Goal: Task Accomplishment & Management: Manage account settings

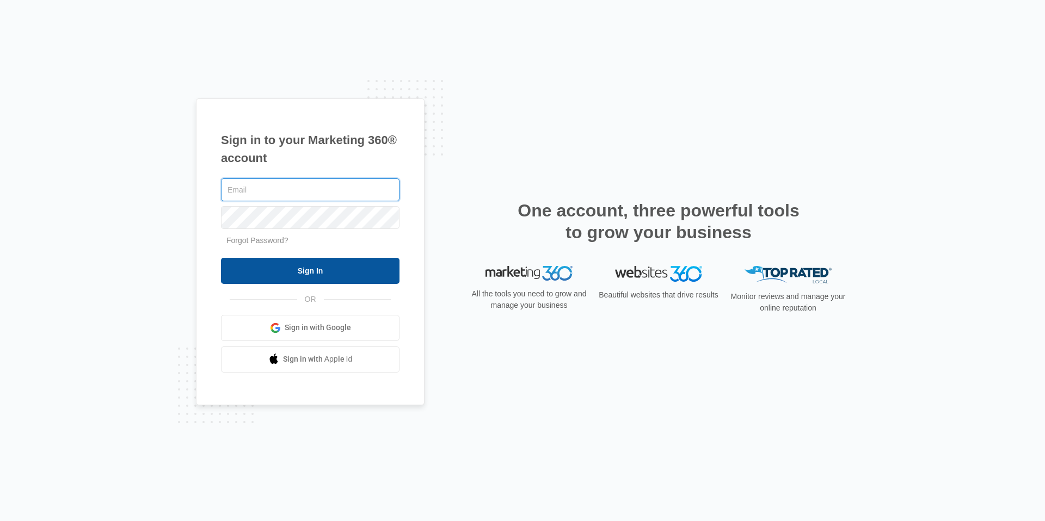
type input "[EMAIL_ADDRESS][DOMAIN_NAME]"
click at [245, 268] on input "Sign In" at bounding box center [310, 271] width 178 height 26
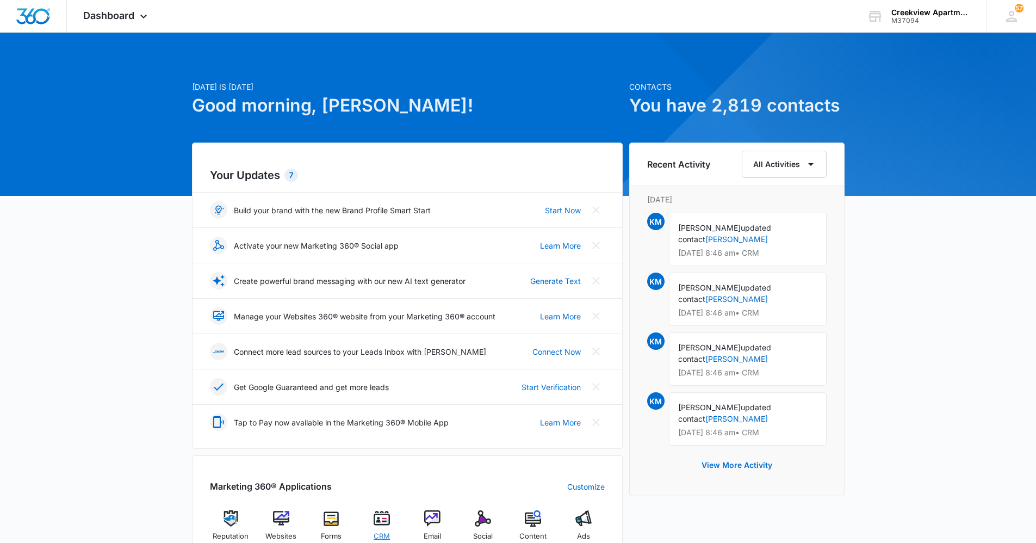
click at [384, 530] on div "CRM" at bounding box center [382, 529] width 42 height 39
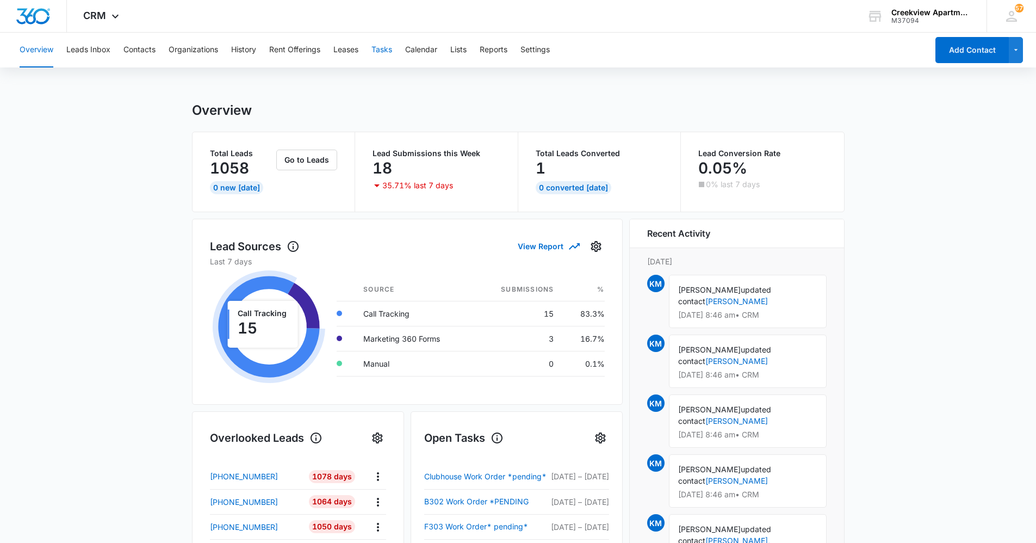
click at [380, 47] on button "Tasks" at bounding box center [382, 50] width 21 height 35
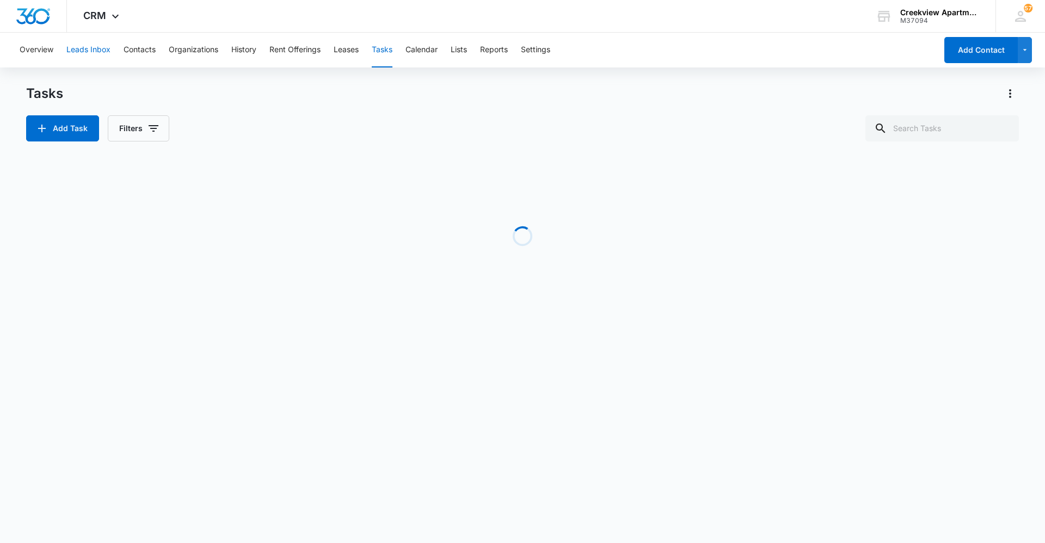
click at [97, 54] on button "Leads Inbox" at bounding box center [88, 50] width 44 height 35
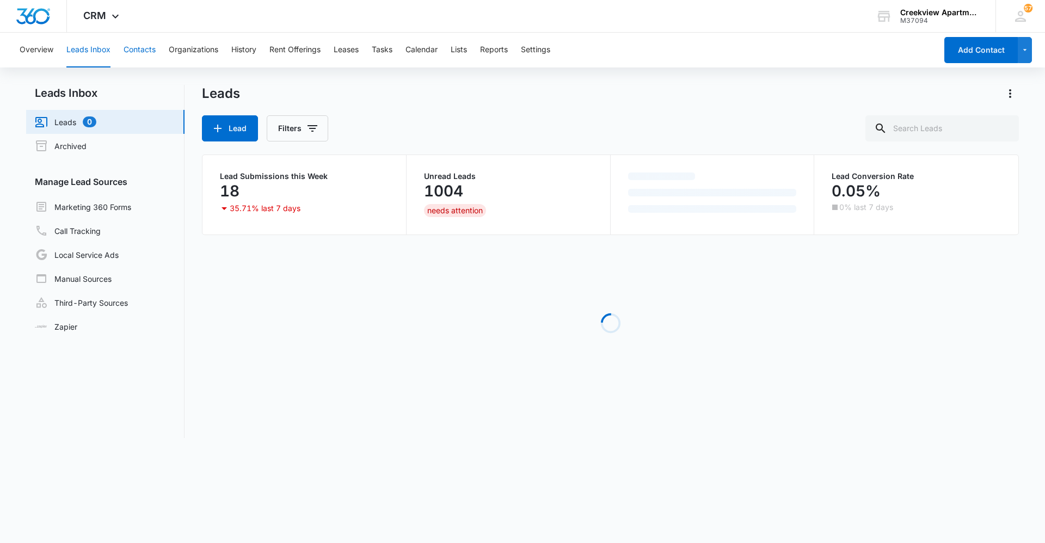
click at [148, 48] on button "Contacts" at bounding box center [139, 50] width 32 height 35
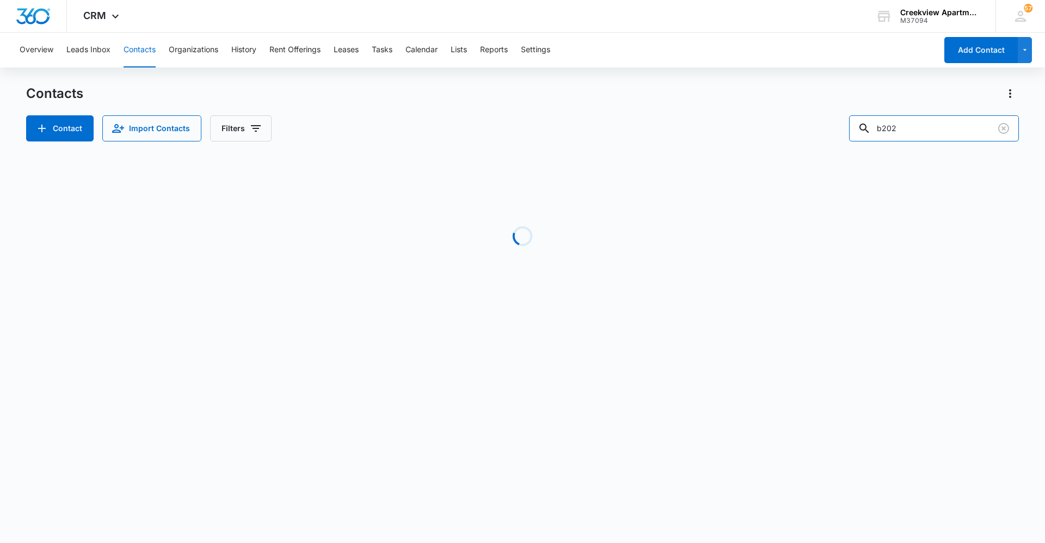
drag, startPoint x: 922, startPoint y: 131, endPoint x: 827, endPoint y: 146, distance: 95.8
click at [827, 146] on div "Contacts Contact Import Contacts Filters b202 Loading No Results" at bounding box center [522, 208] width 992 height 246
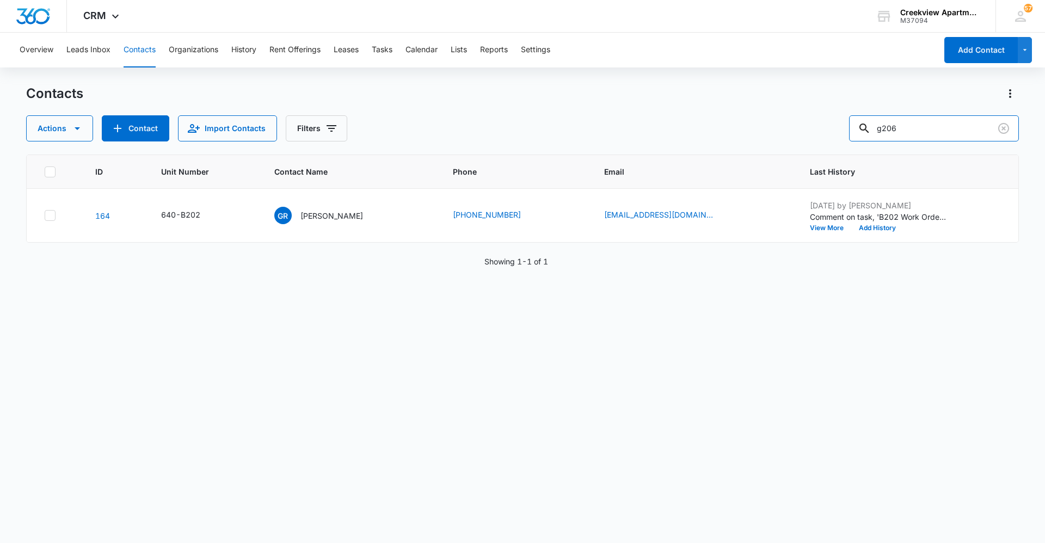
type input "g206"
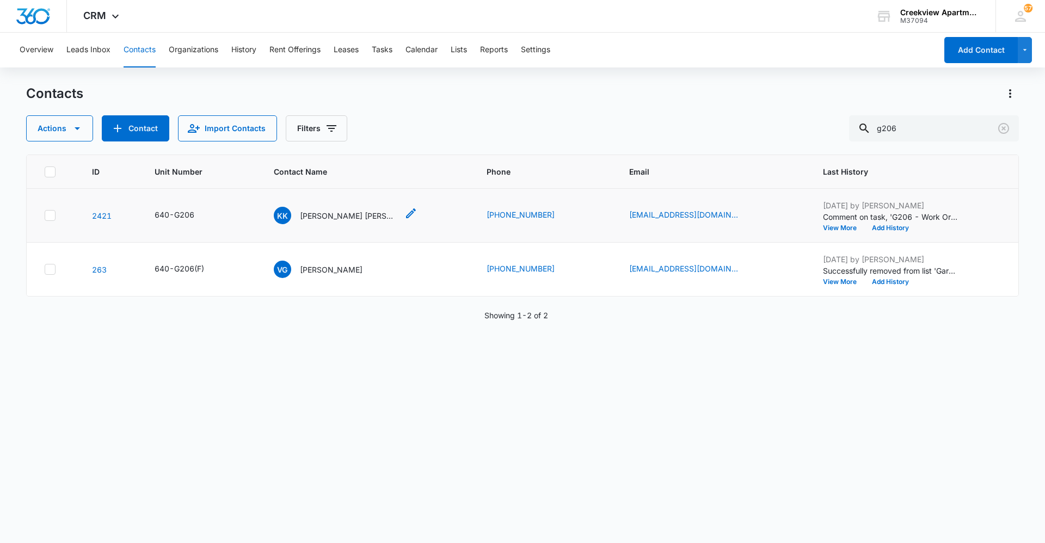
click at [322, 221] on p "[PERSON_NAME] [PERSON_NAME]" at bounding box center [349, 215] width 98 height 11
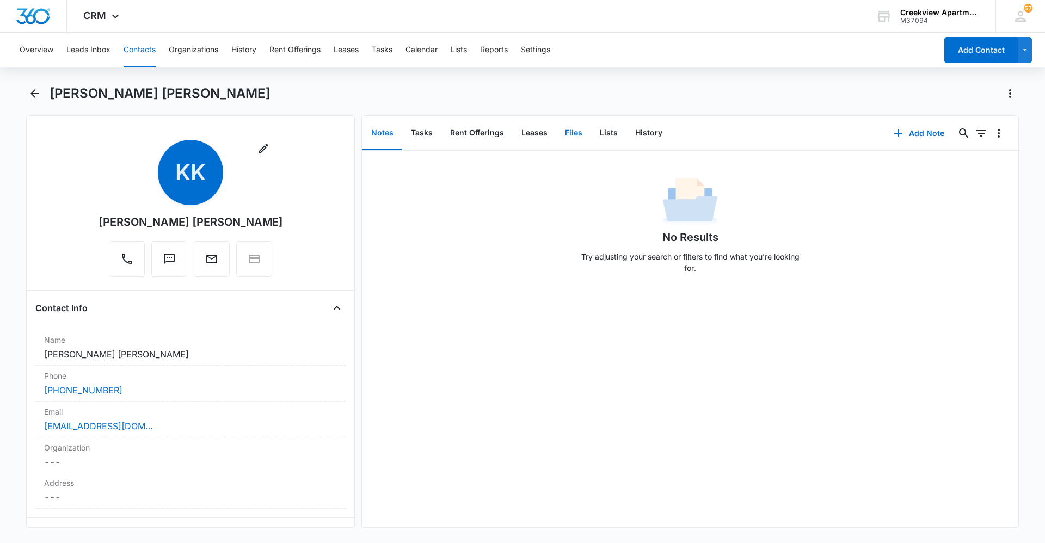
click at [573, 134] on button "Files" at bounding box center [573, 133] width 35 height 34
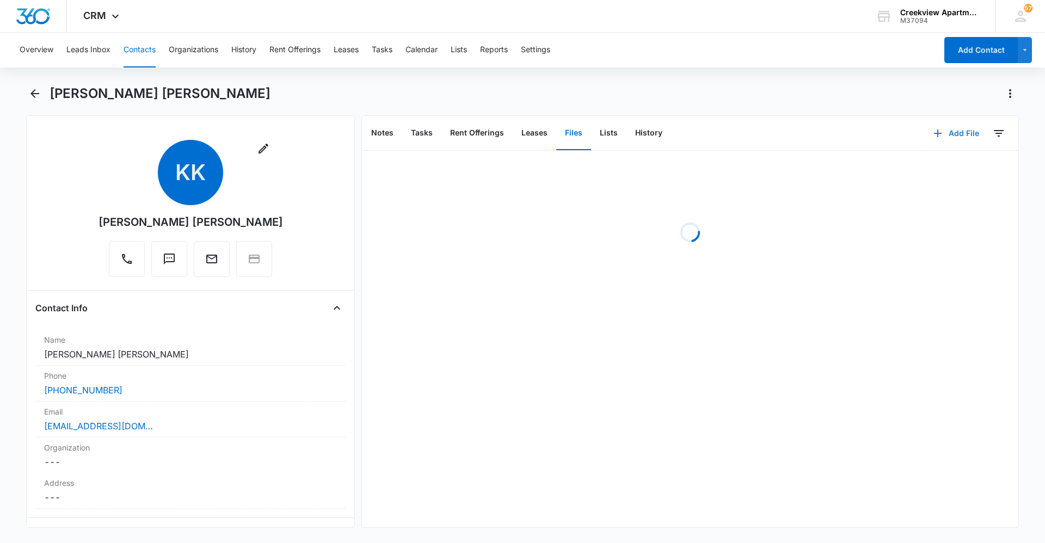
click at [950, 137] on button "Add File" at bounding box center [955, 133] width 67 height 26
click at [944, 167] on div "Upload Files" at bounding box center [941, 168] width 44 height 8
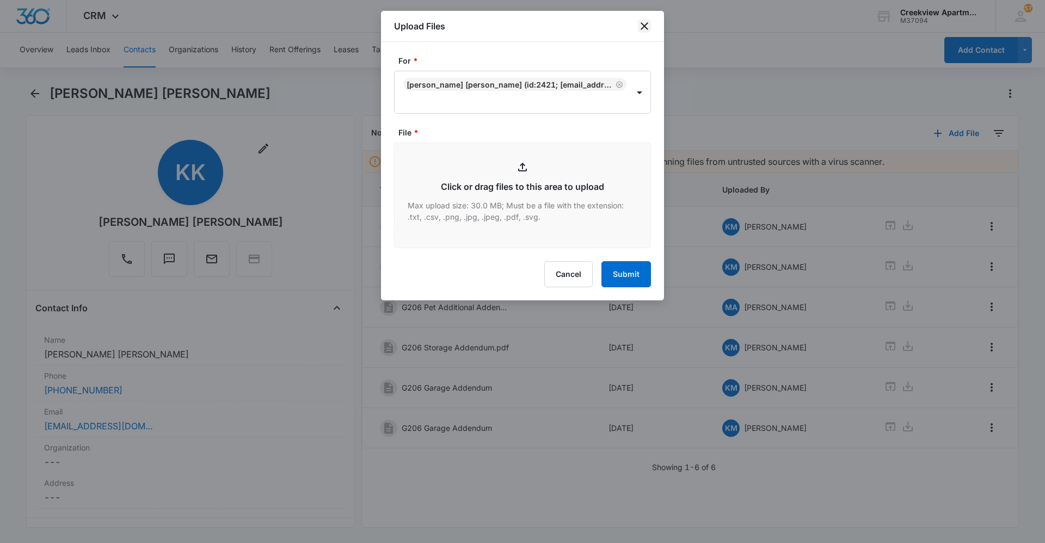
click at [644, 29] on icon "close" at bounding box center [644, 26] width 13 height 13
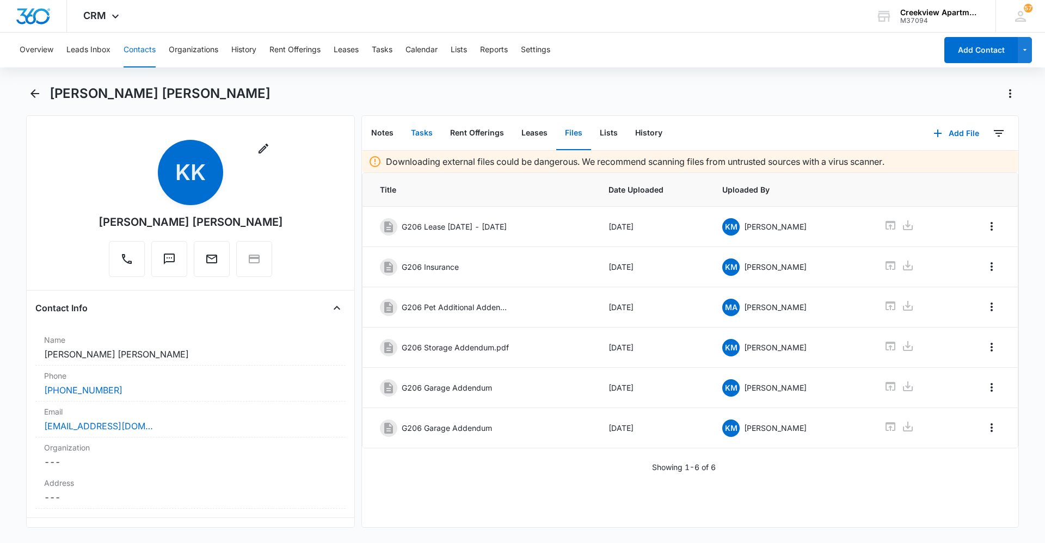
click at [424, 135] on button "Tasks" at bounding box center [421, 133] width 39 height 34
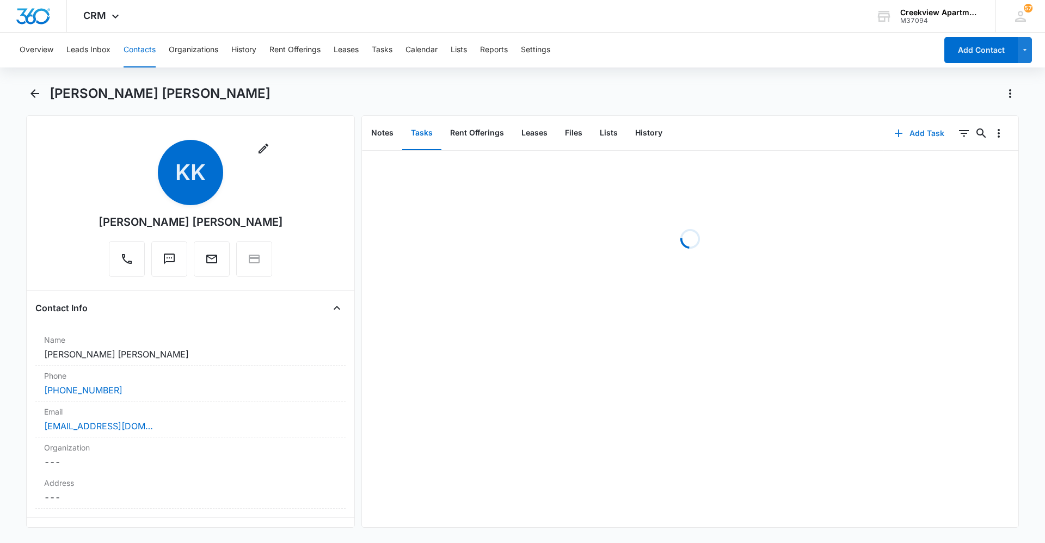
click at [928, 134] on button "Add Task" at bounding box center [919, 133] width 72 height 26
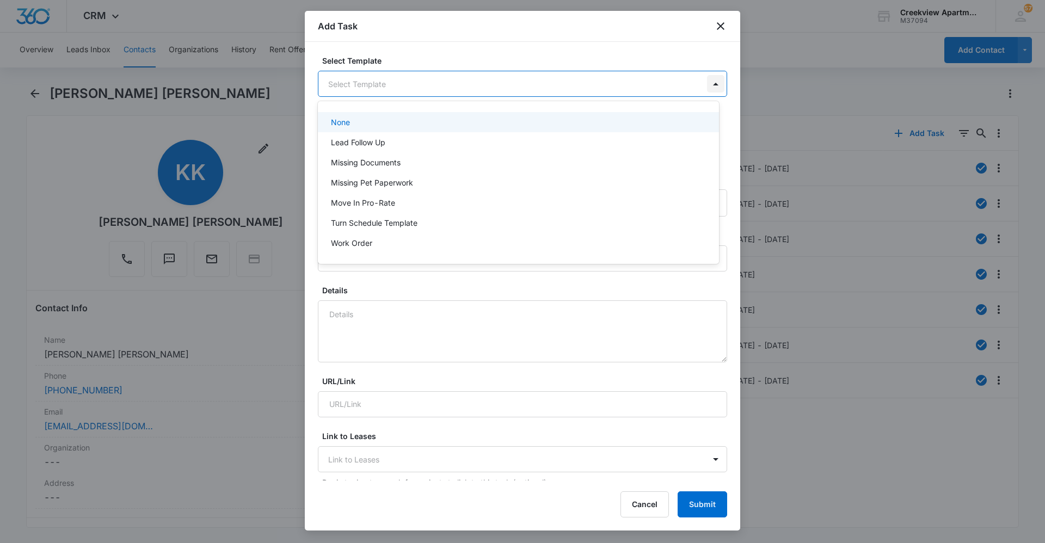
click at [707, 80] on body "CRM Apps Reputation Websites Forms CRM Email Social Content Ads Intelligence Fi…" at bounding box center [522, 271] width 1045 height 543
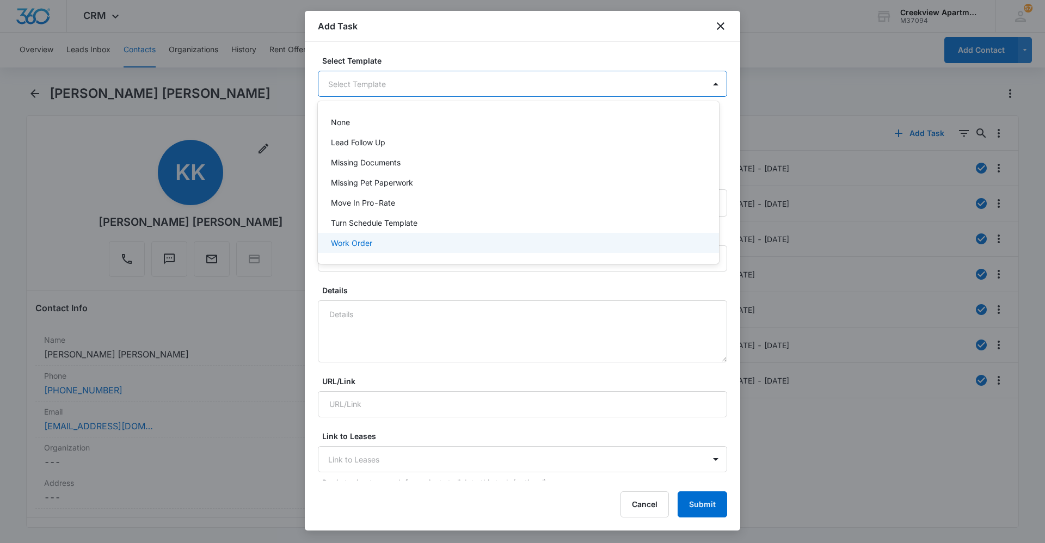
click at [446, 251] on div "Work Order" at bounding box center [518, 243] width 401 height 20
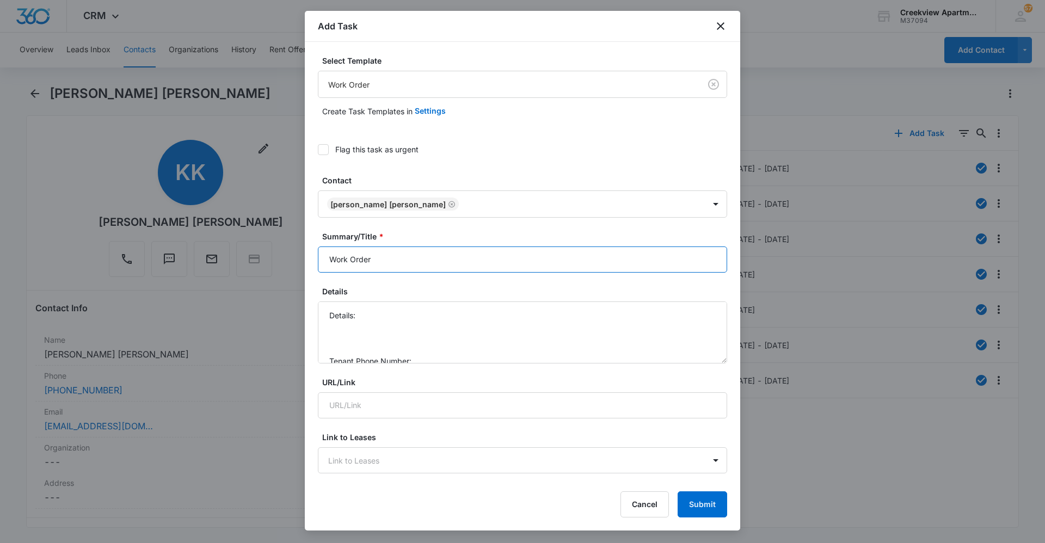
click at [329, 263] on input "Work Order" at bounding box center [522, 259] width 409 height 26
type input "G206 Work Order"
click at [379, 318] on textarea "Details: Tenant Phone Number: Call Before:" at bounding box center [522, 332] width 409 height 62
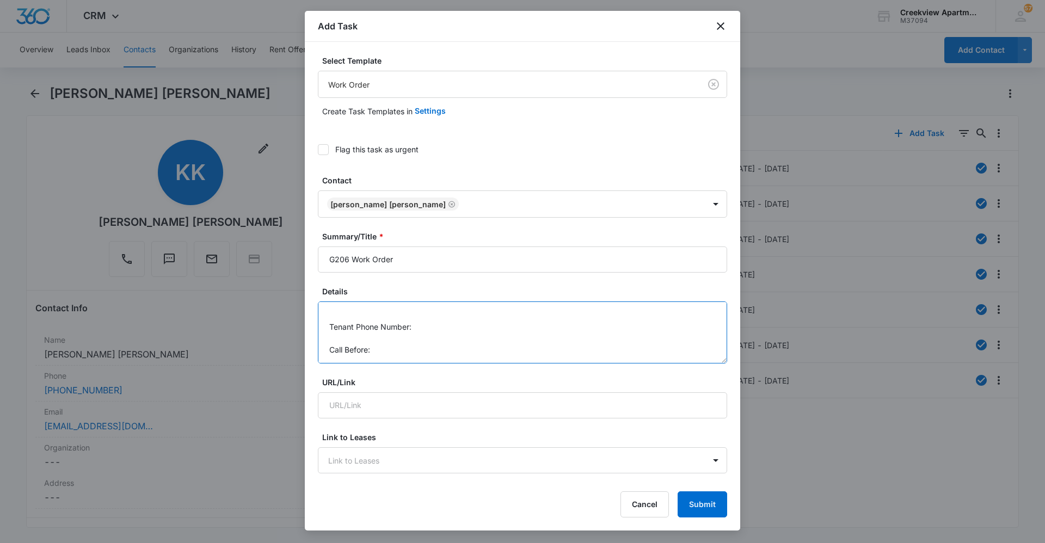
click at [461, 326] on textarea "Details: dishwasher leaking Tenant Phone Number: Call Before:" at bounding box center [522, 332] width 409 height 62
drag, startPoint x: 428, startPoint y: 363, endPoint x: 426, endPoint y: 355, distance: 8.4
click at [428, 361] on textarea "Details: dishwasher leaking Tenant Phone Number: [PHONE_NUMBER] Call Before:" at bounding box center [522, 332] width 409 height 62
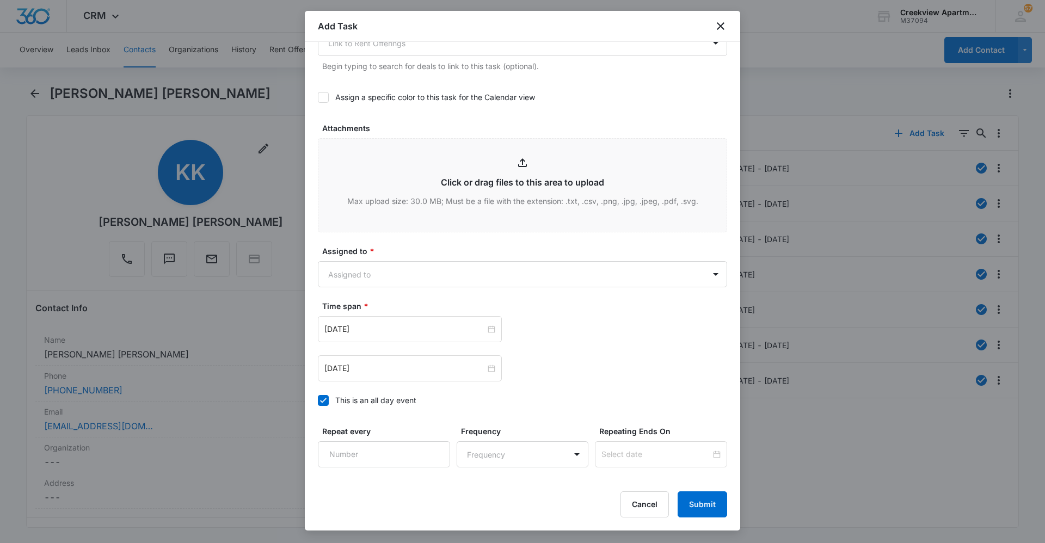
scroll to position [490, 0]
type textarea "Details: dishwasher leaking Tenant Phone Number: [PHONE_NUMBER] Call Before: Te…"
click at [582, 265] on body "CRM Apps Reputation Websites Forms CRM Email Social Content Ads Intelligence Fi…" at bounding box center [522, 271] width 1045 height 543
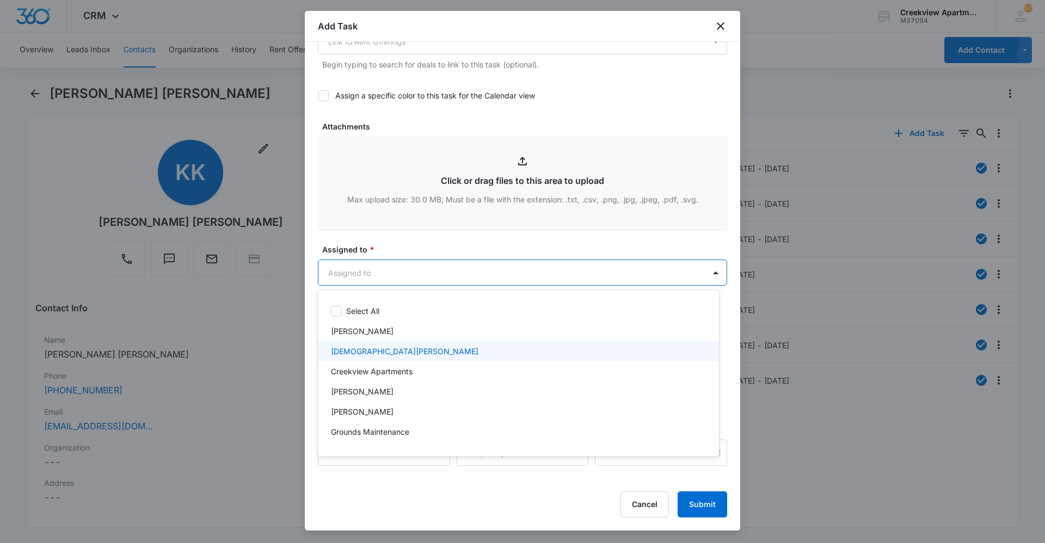
scroll to position [54, 0]
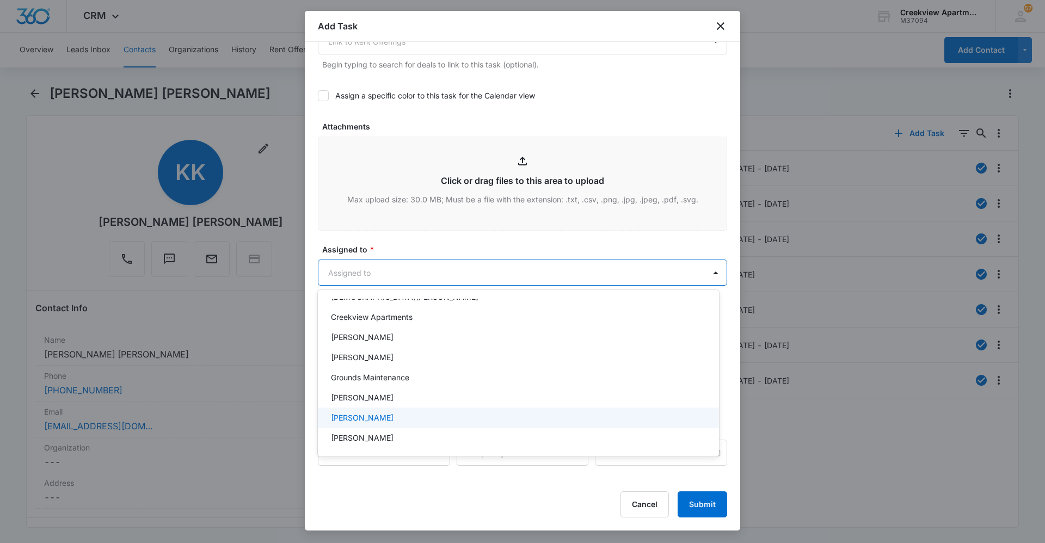
drag, startPoint x: 433, startPoint y: 406, endPoint x: 433, endPoint y: 413, distance: 7.1
click at [433, 413] on div "Select All [PERSON_NAME] [DEMOGRAPHIC_DATA][PERSON_NAME] Creekview Apartments […" at bounding box center [518, 373] width 401 height 149
click at [433, 413] on div "[PERSON_NAME]" at bounding box center [517, 417] width 373 height 11
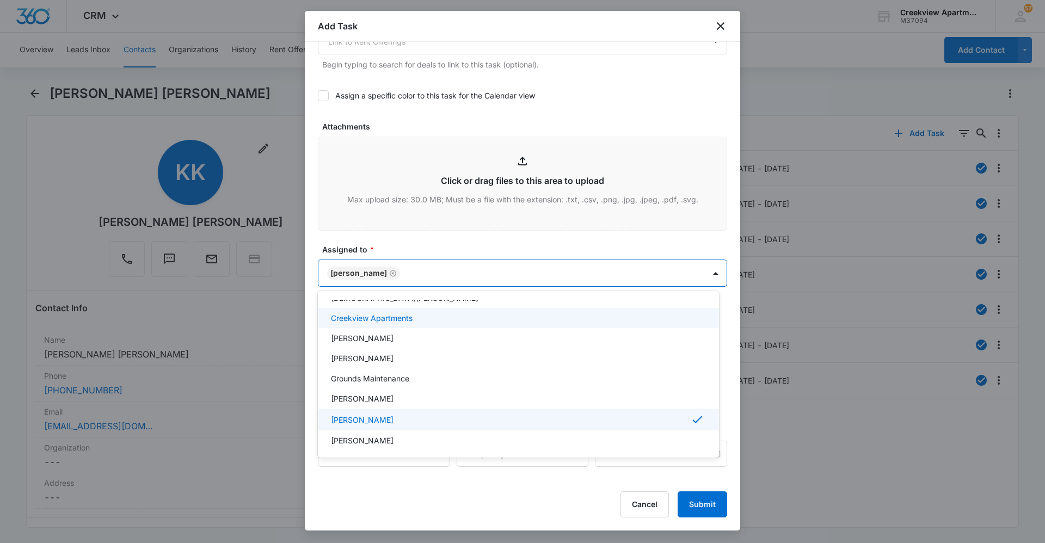
click at [485, 261] on div at bounding box center [522, 271] width 1045 height 543
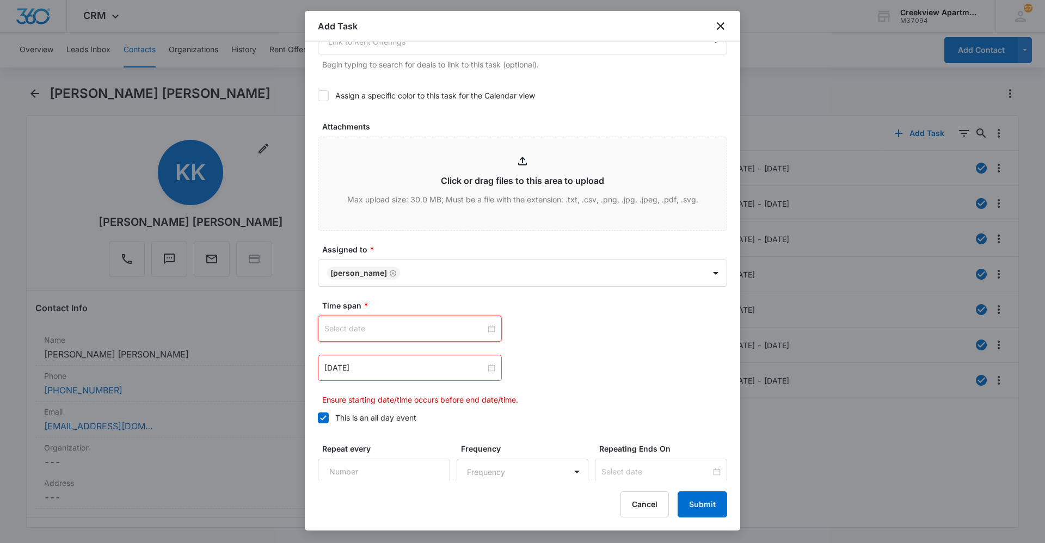
click at [448, 327] on input at bounding box center [404, 329] width 161 height 12
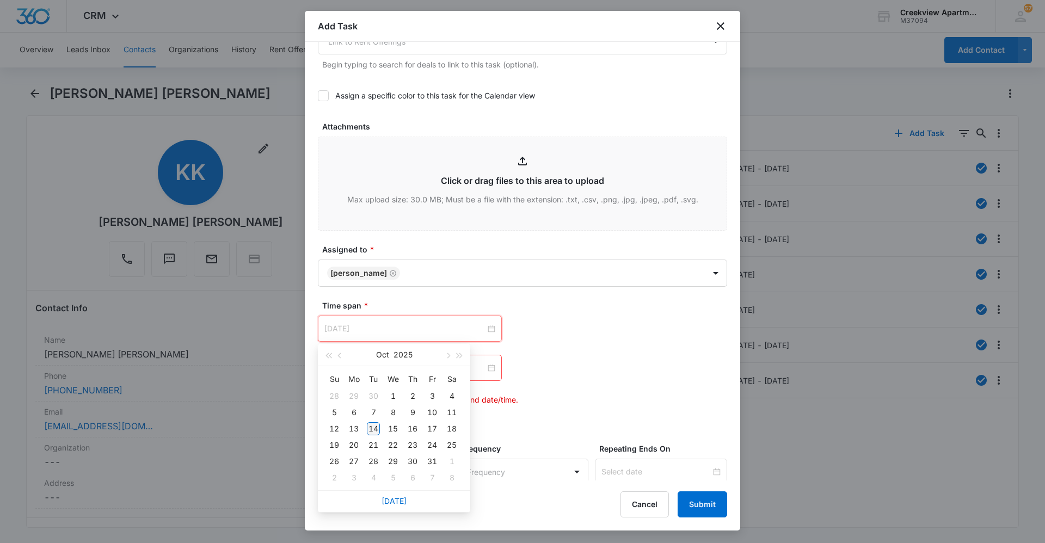
type input "[DATE]"
click at [373, 428] on div "14" at bounding box center [373, 428] width 13 height 13
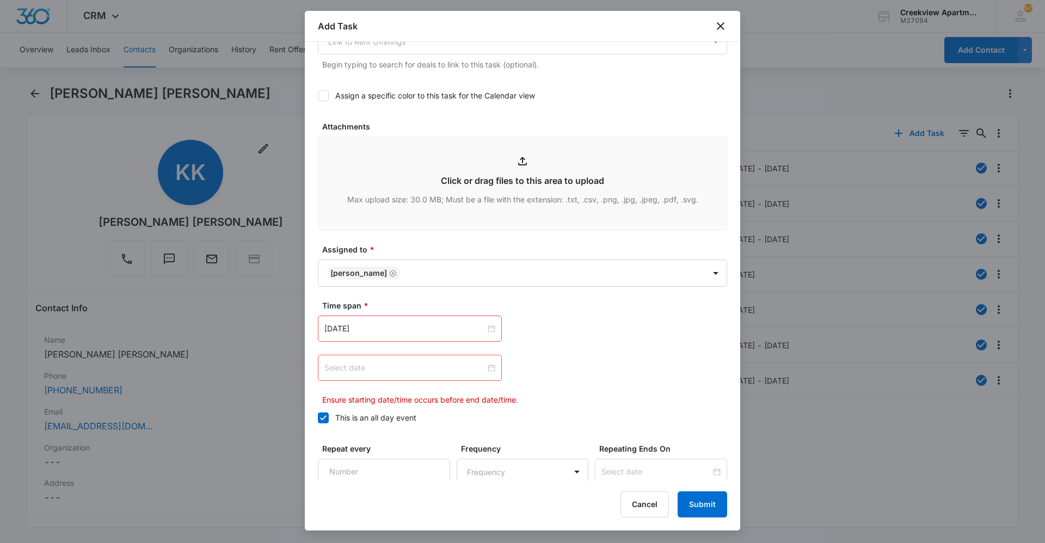
click at [451, 368] on input at bounding box center [404, 368] width 161 height 12
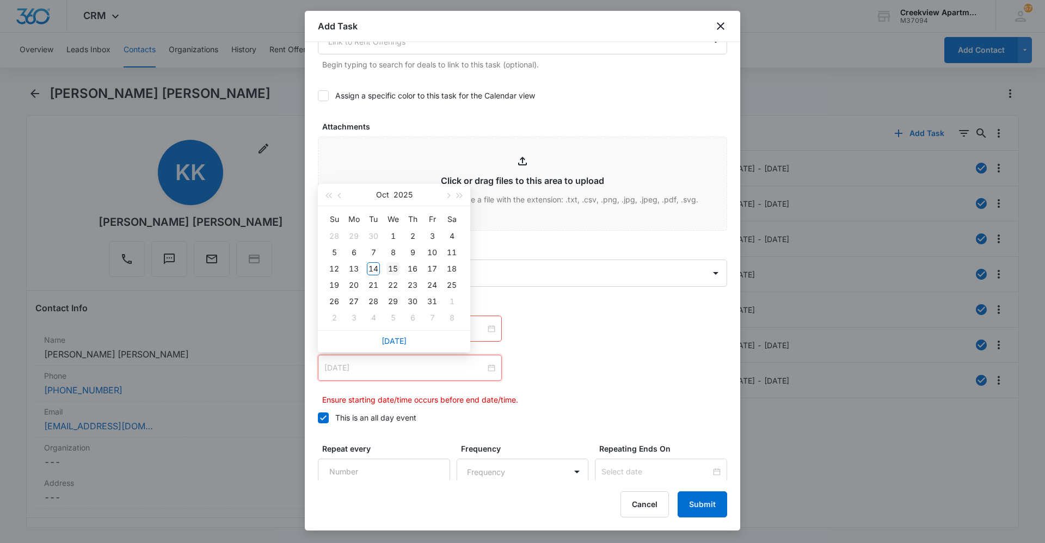
type input "[DATE]"
click at [387, 270] on div "15" at bounding box center [392, 268] width 13 height 13
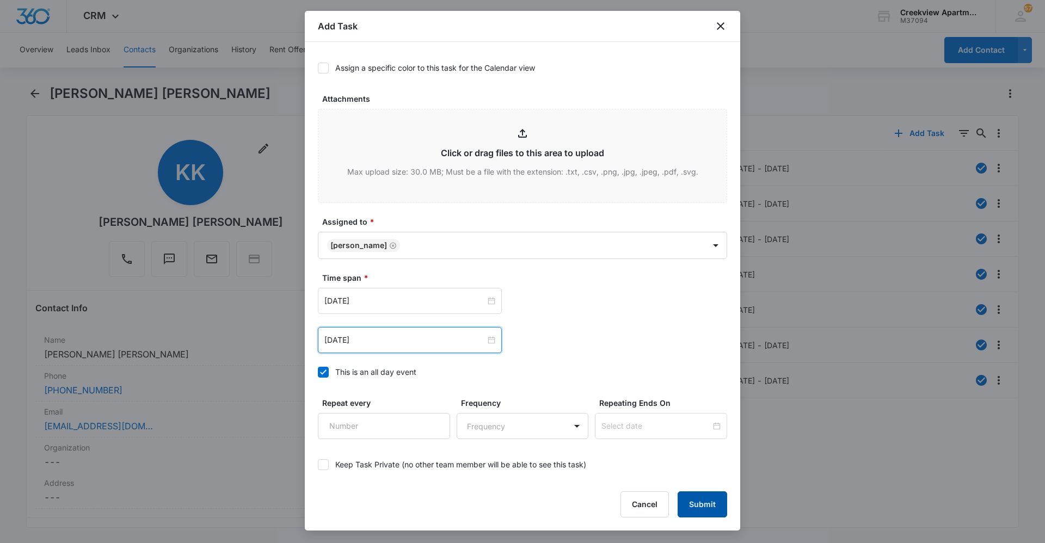
scroll to position [569, 0]
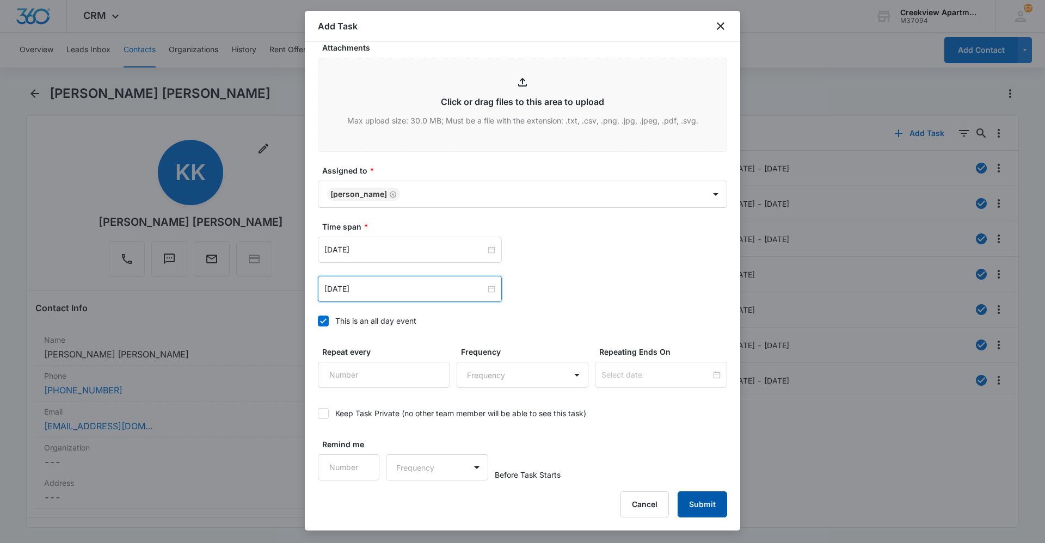
click at [699, 507] on button "Submit" at bounding box center [702, 504] width 50 height 26
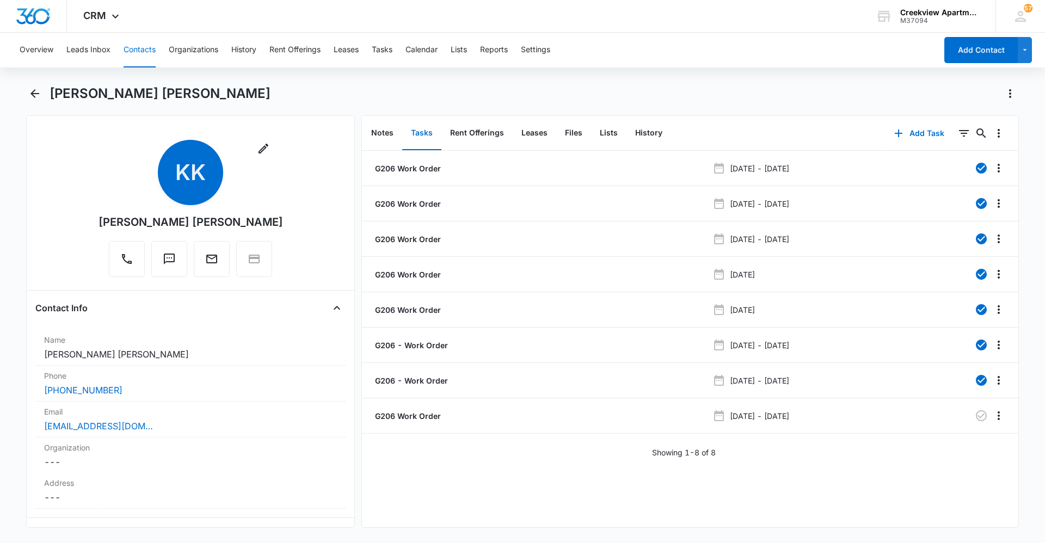
click at [773, 466] on div "G206 Work Order [DATE] - [DATE] G206 Work Order [DATE] - [DATE] G206 Work Order…" at bounding box center [690, 339] width 656 height 376
click at [455, 503] on div "G206 Work Order [DATE] - [DATE] G206 Work Order [DATE] - [DATE] G206 Work Order…" at bounding box center [690, 339] width 656 height 376
click at [835, 475] on div "G206 Work Order [DATE] - [DATE] G206 Work Order [DATE] - [DATE] G206 Work Order…" at bounding box center [690, 339] width 656 height 376
click at [145, 49] on button "Contacts" at bounding box center [139, 50] width 32 height 35
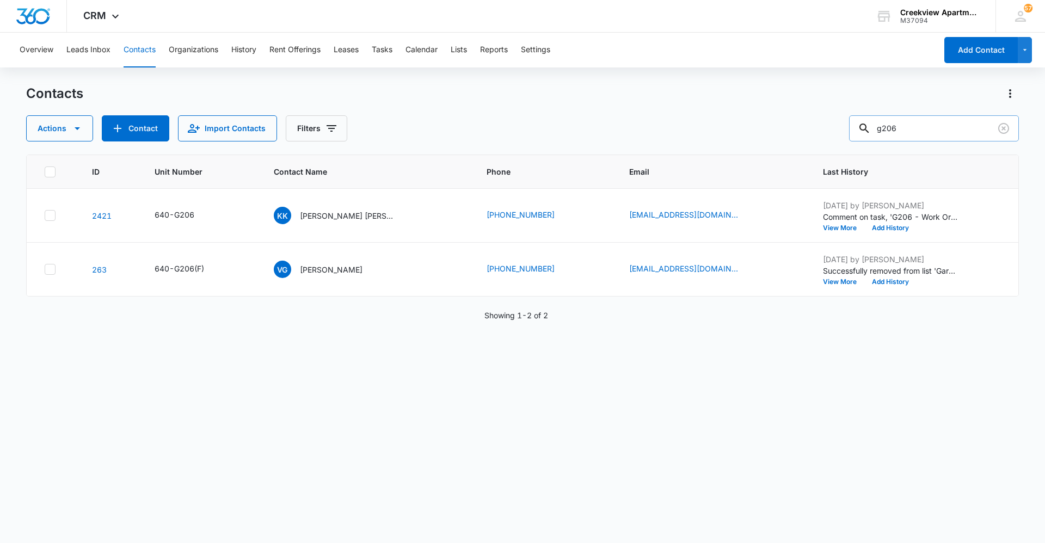
drag, startPoint x: 923, startPoint y: 130, endPoint x: 869, endPoint y: 138, distance: 54.9
click at [869, 137] on div "g206" at bounding box center [934, 128] width 170 height 26
type input "d103"
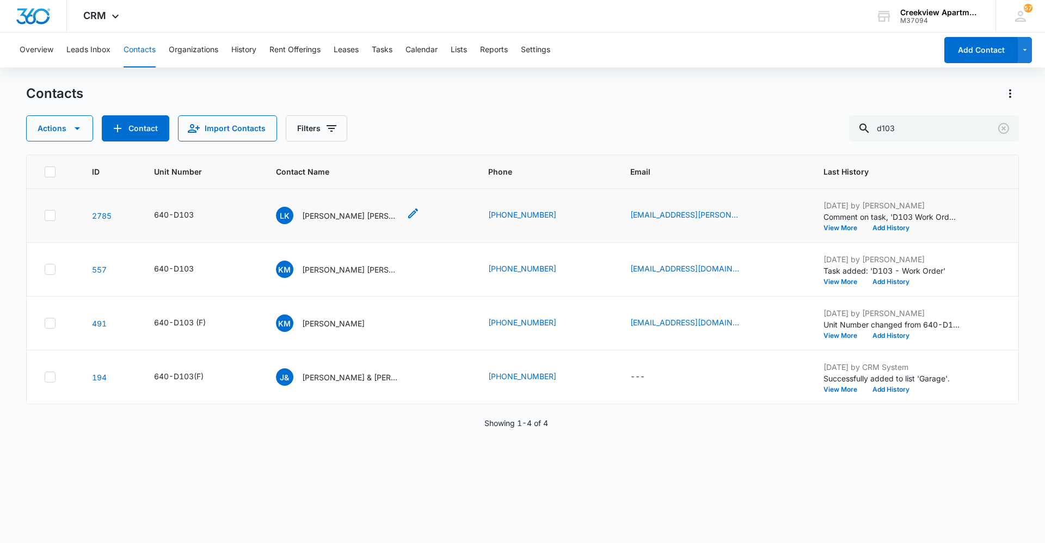
click at [364, 221] on p "[PERSON_NAME] [PERSON_NAME] and [PERSON_NAME]" at bounding box center [351, 215] width 98 height 11
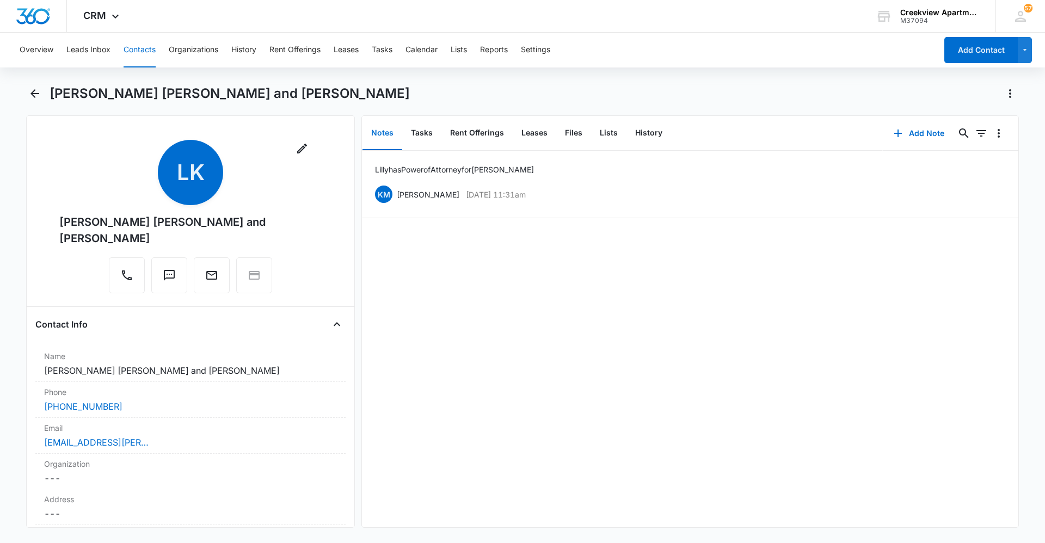
click at [150, 44] on button "Contacts" at bounding box center [139, 50] width 32 height 35
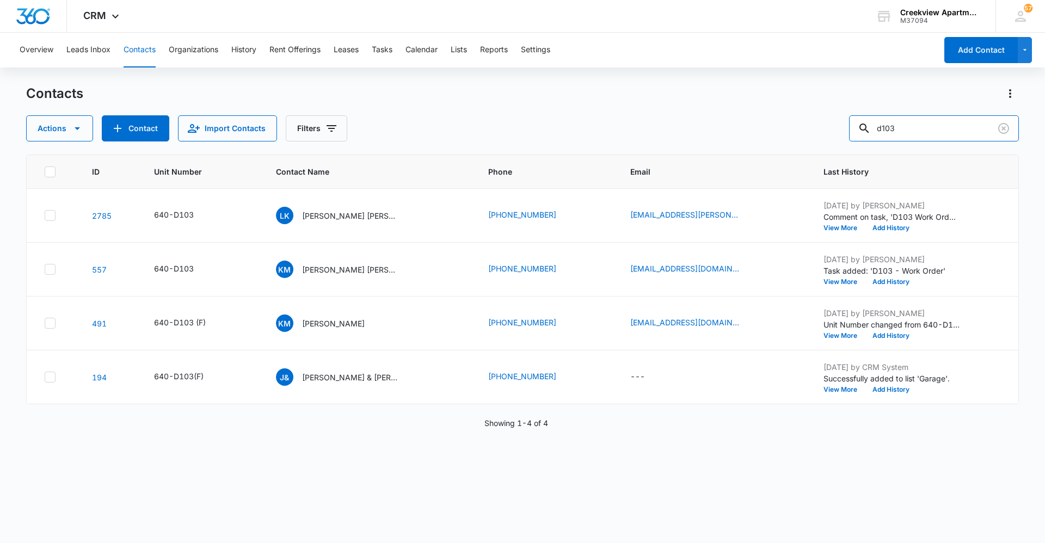
drag, startPoint x: 903, startPoint y: 123, endPoint x: 832, endPoint y: 124, distance: 70.7
click at [833, 124] on div "Actions Contact Import Contacts Filters d103" at bounding box center [522, 128] width 992 height 26
type input "d301"
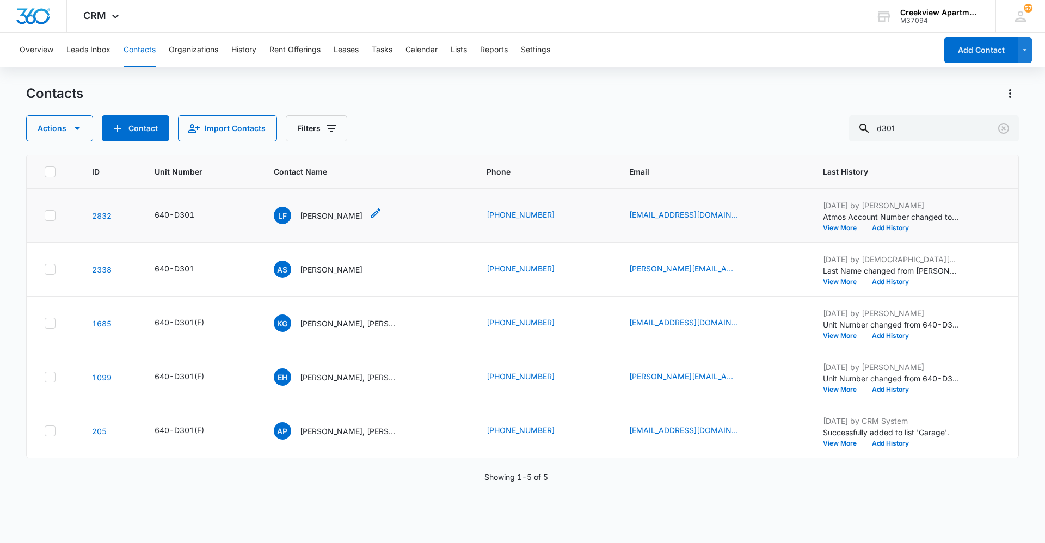
click at [324, 215] on p "[PERSON_NAME]" at bounding box center [331, 215] width 63 height 11
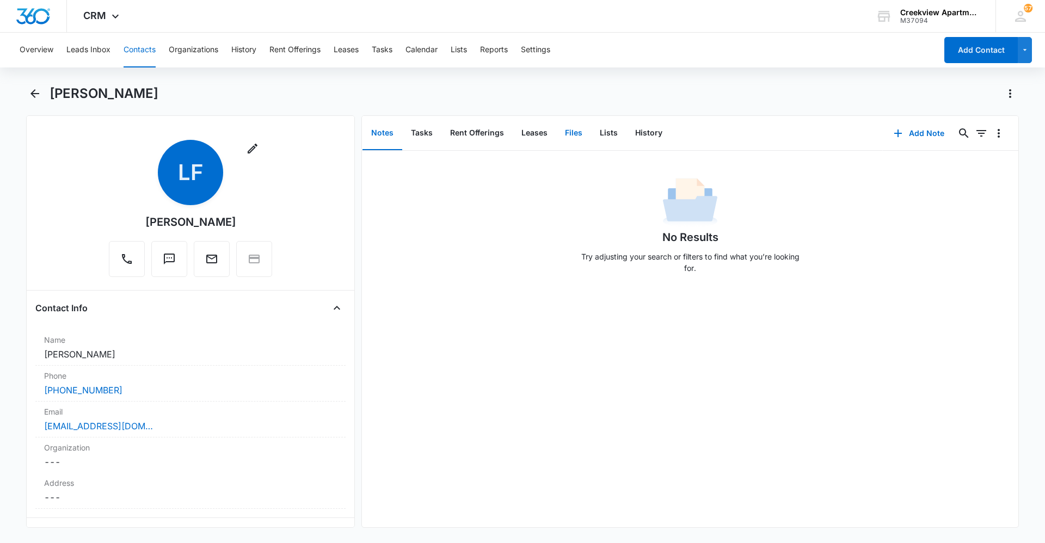
click at [562, 134] on button "Files" at bounding box center [573, 133] width 35 height 34
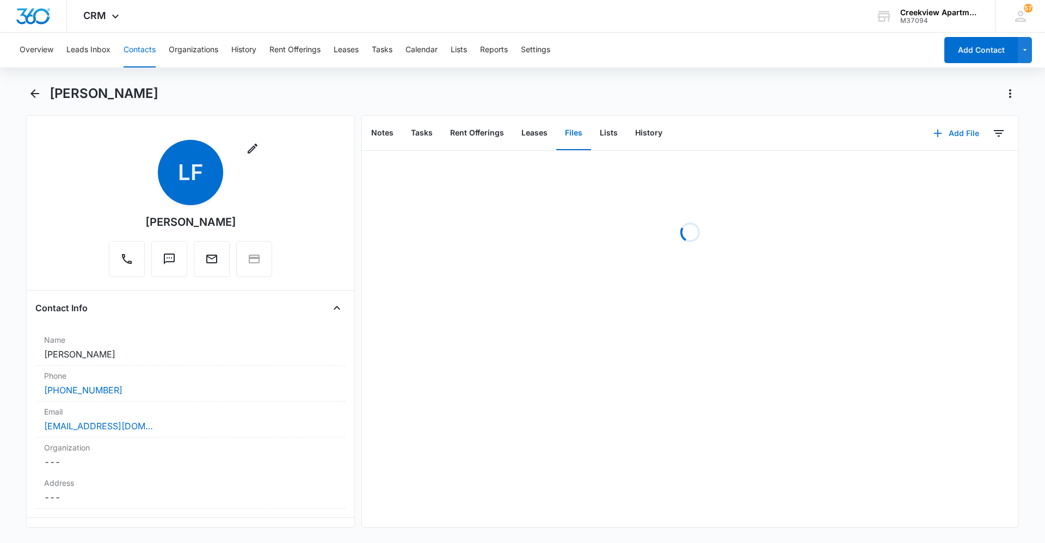
click at [943, 138] on button "Add File" at bounding box center [955, 133] width 67 height 26
click at [938, 162] on button "Upload Files" at bounding box center [947, 168] width 83 height 16
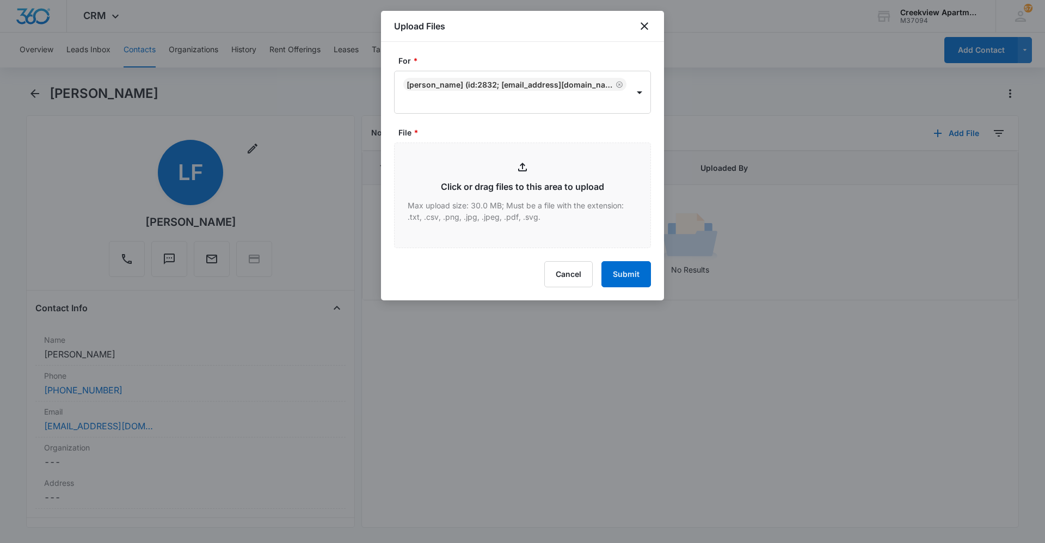
type input "C:\fakepath\D301 Insurance.pdf"
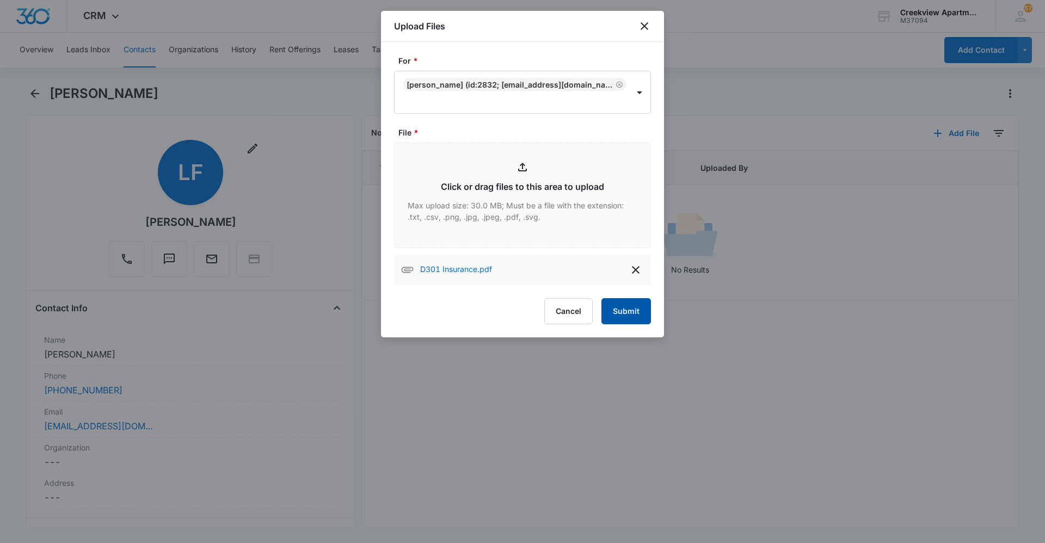
click at [617, 318] on button "Submit" at bounding box center [626, 311] width 50 height 26
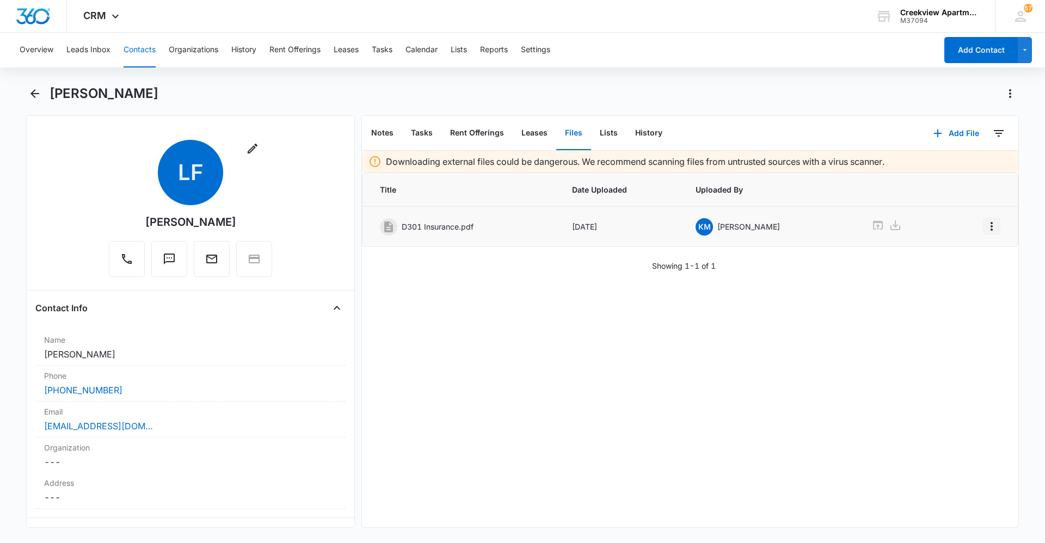
click at [985, 230] on icon "Overflow Menu" at bounding box center [991, 226] width 13 height 13
click at [978, 256] on button "Edit" at bounding box center [960, 257] width 62 height 16
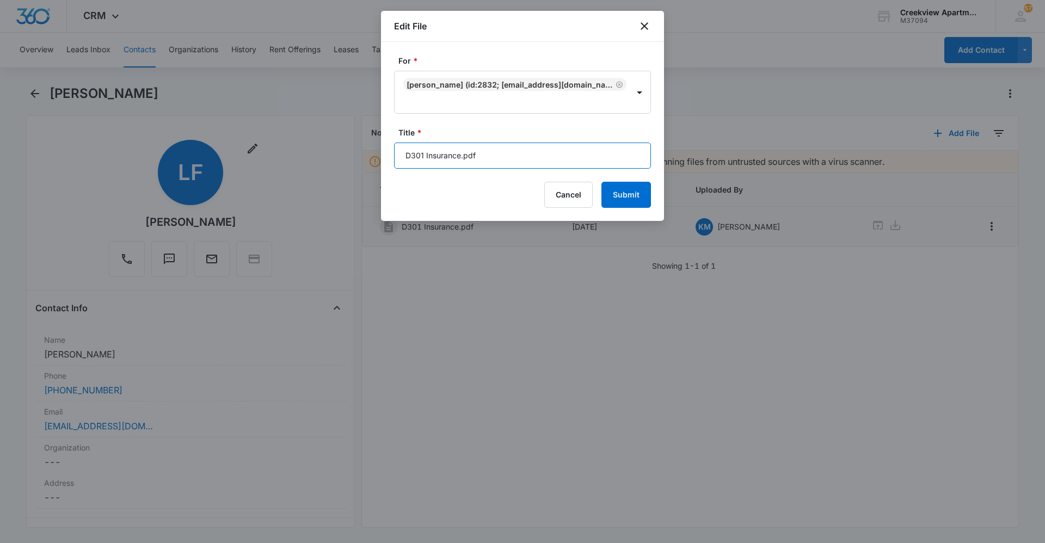
click at [547, 161] on input "D301 Insurance.pdf" at bounding box center [522, 156] width 257 height 26
type input "D301 Insurance"
click at [626, 202] on button "Submit" at bounding box center [626, 195] width 50 height 26
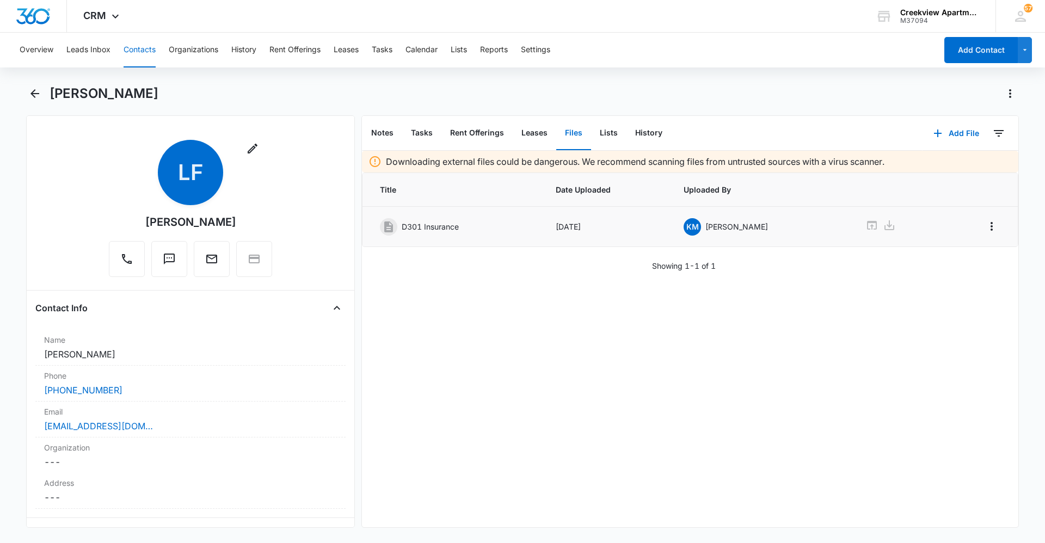
click at [144, 54] on button "Contacts" at bounding box center [139, 50] width 32 height 35
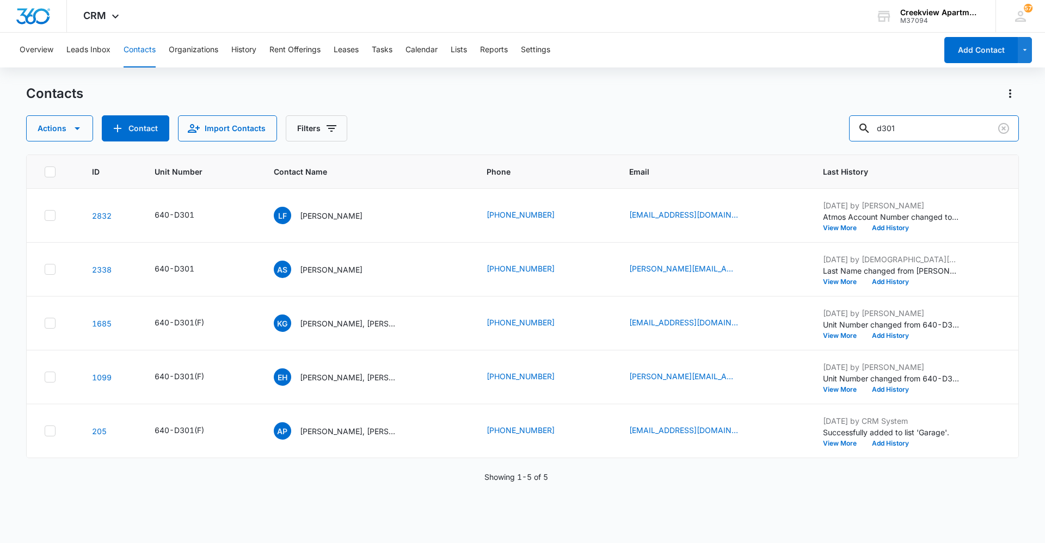
drag, startPoint x: 935, startPoint y: 129, endPoint x: 790, endPoint y: 138, distance: 145.5
click at [791, 138] on div "Actions Contact Import Contacts Filters d301" at bounding box center [522, 128] width 992 height 26
type input "g103"
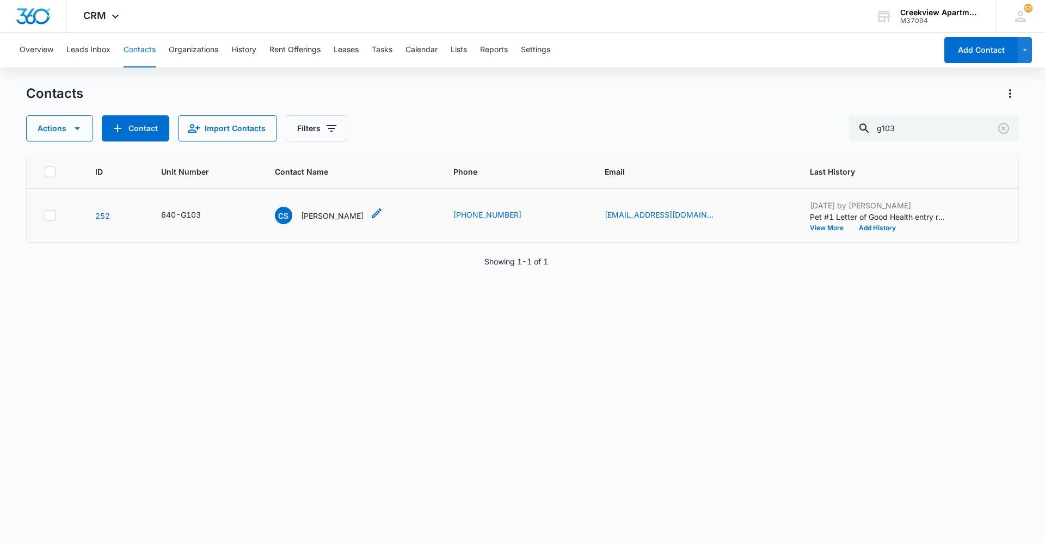
click at [338, 209] on div "CS [PERSON_NAME]" at bounding box center [319, 215] width 89 height 17
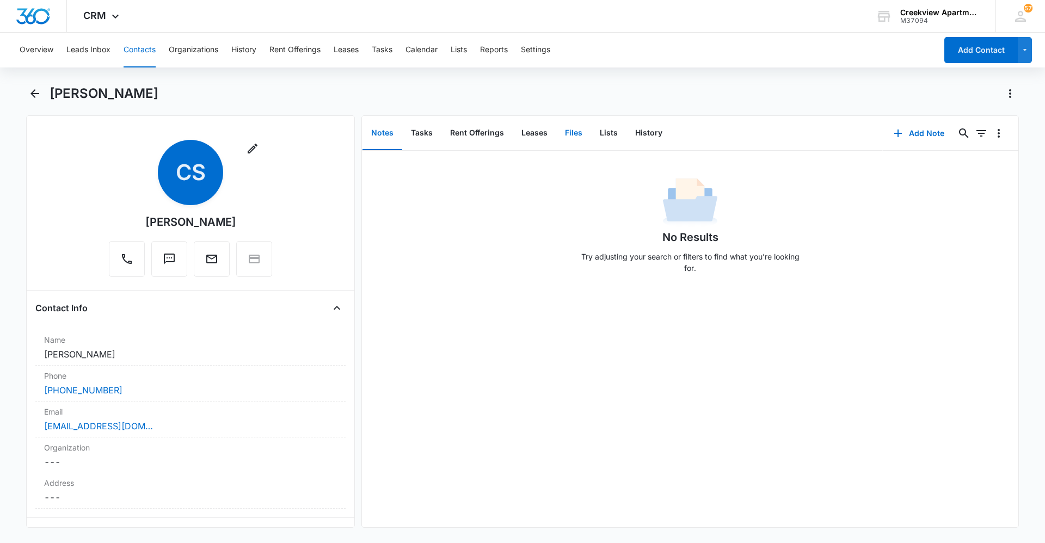
click at [579, 145] on button "Files" at bounding box center [573, 133] width 35 height 34
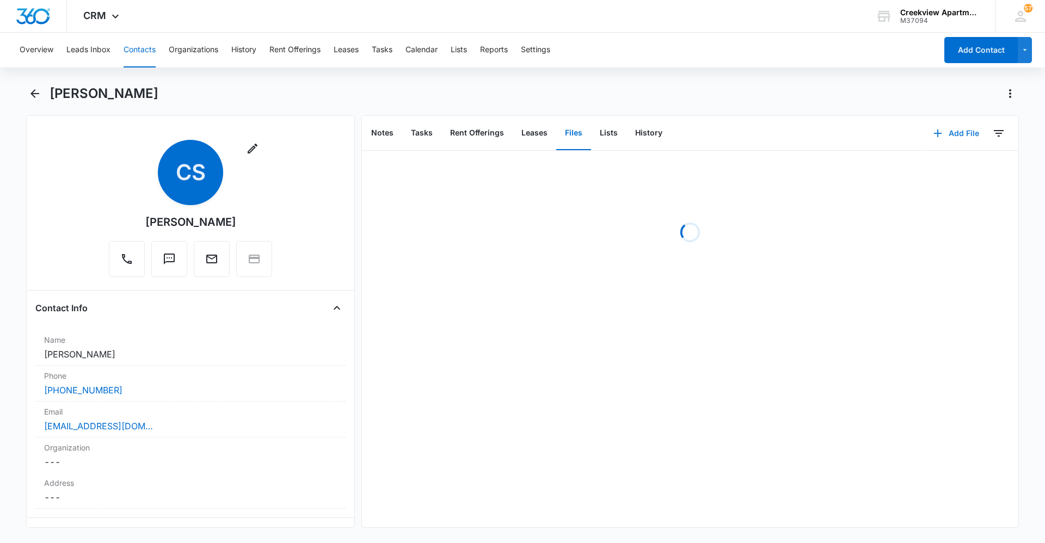
click at [943, 131] on button "Add File" at bounding box center [955, 133] width 67 height 26
click at [944, 160] on button "Upload Files" at bounding box center [947, 168] width 83 height 16
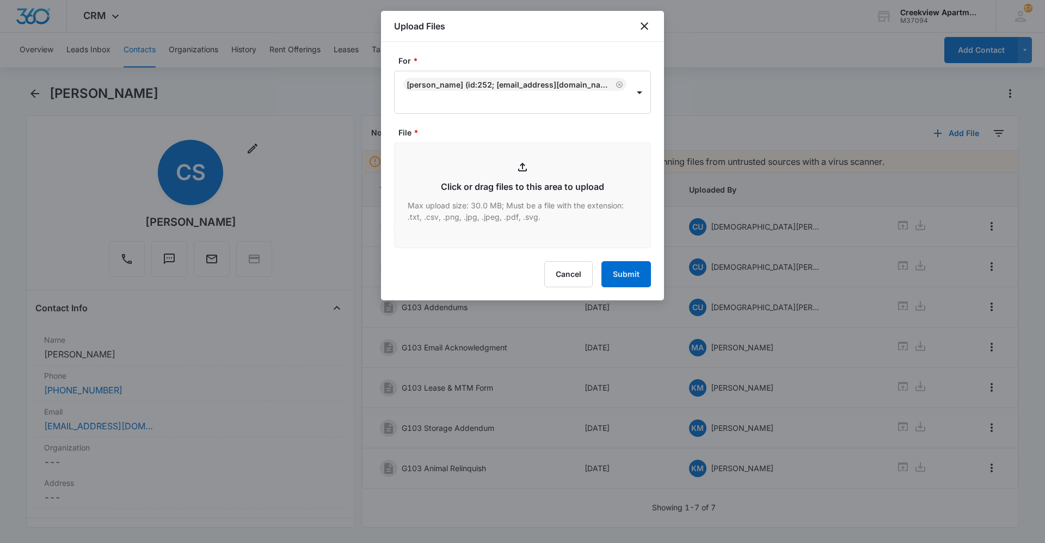
type input "C:\fakepath\G103 Insurance.pdf"
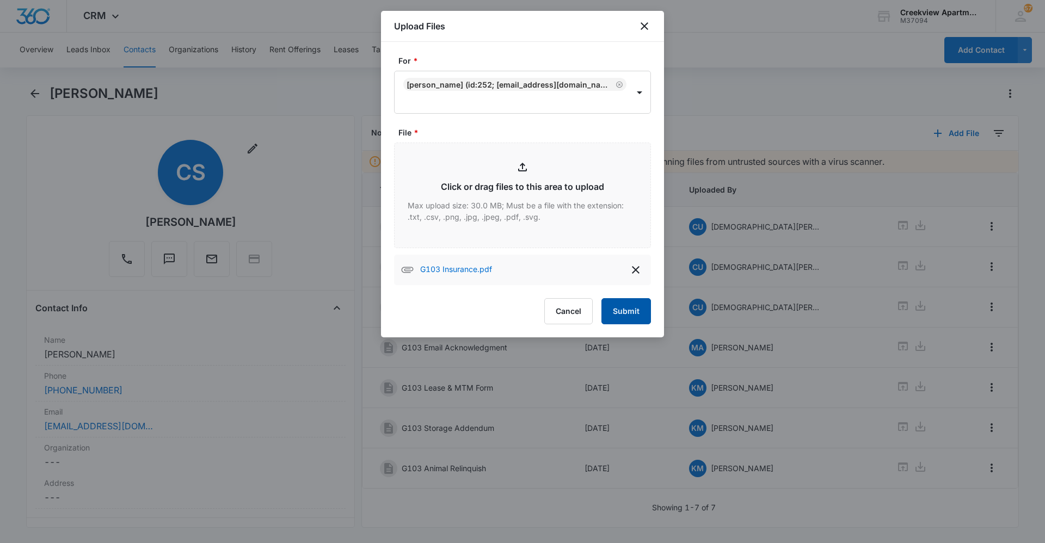
click at [623, 300] on button "Submit" at bounding box center [626, 311] width 50 height 26
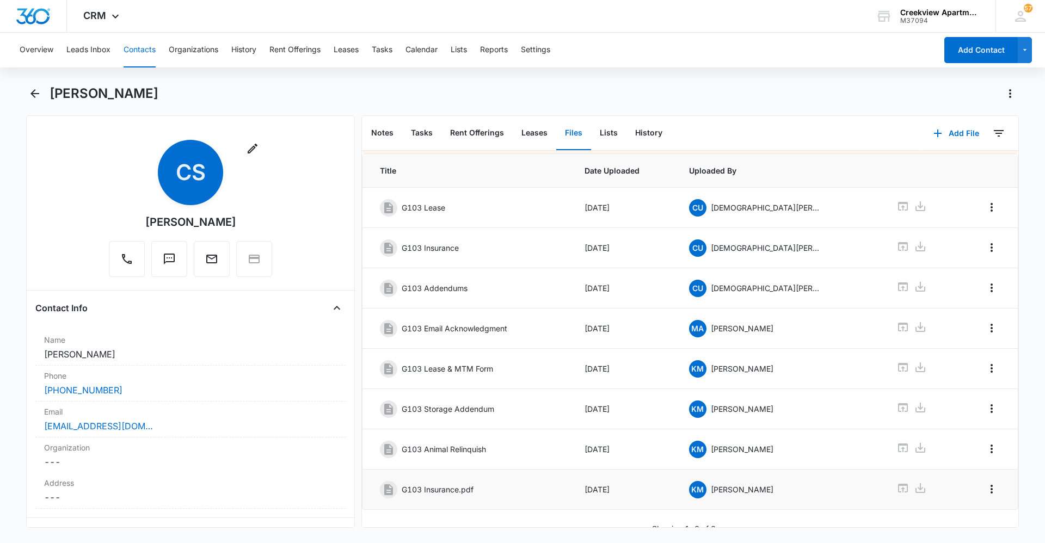
scroll to position [34, 0]
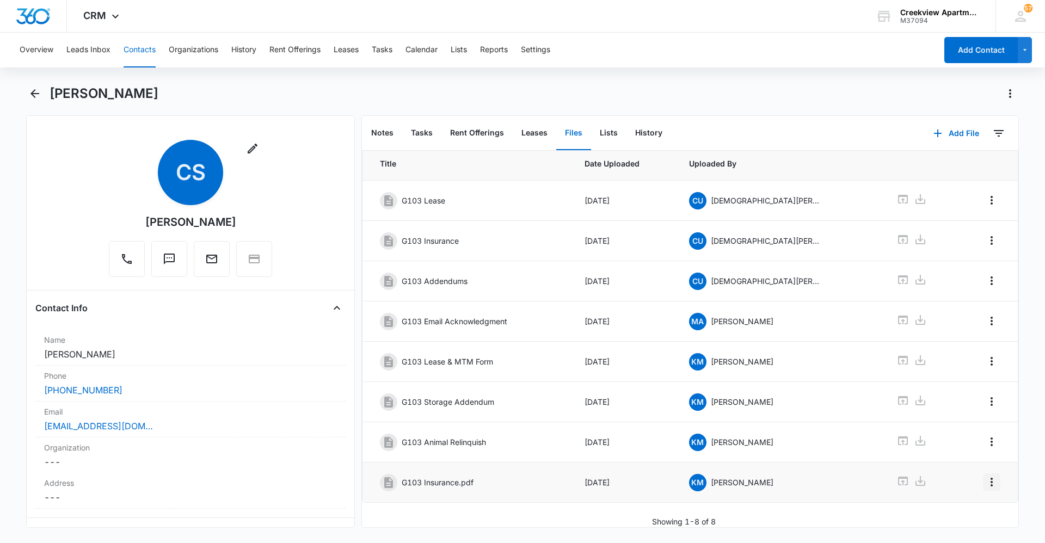
click at [986, 475] on icon "Overflow Menu" at bounding box center [991, 481] width 13 height 13
click at [969, 501] on button "Edit" at bounding box center [960, 504] width 62 height 16
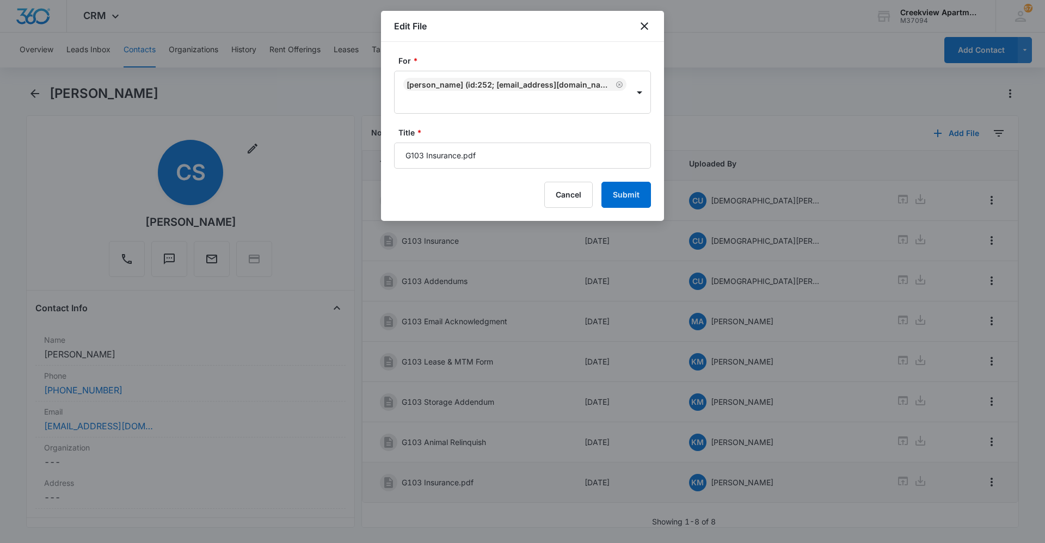
click at [540, 155] on input "G103 Insurance.pdf" at bounding box center [522, 156] width 257 height 26
type input "G103 Insurance"
click at [607, 200] on button "Submit" at bounding box center [626, 195] width 50 height 26
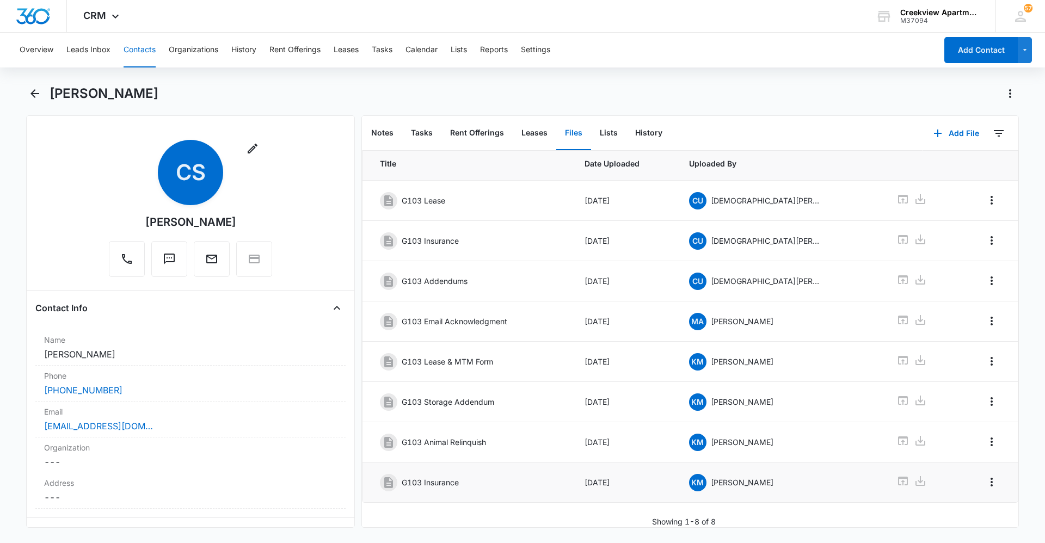
click at [145, 58] on button "Contacts" at bounding box center [139, 50] width 32 height 35
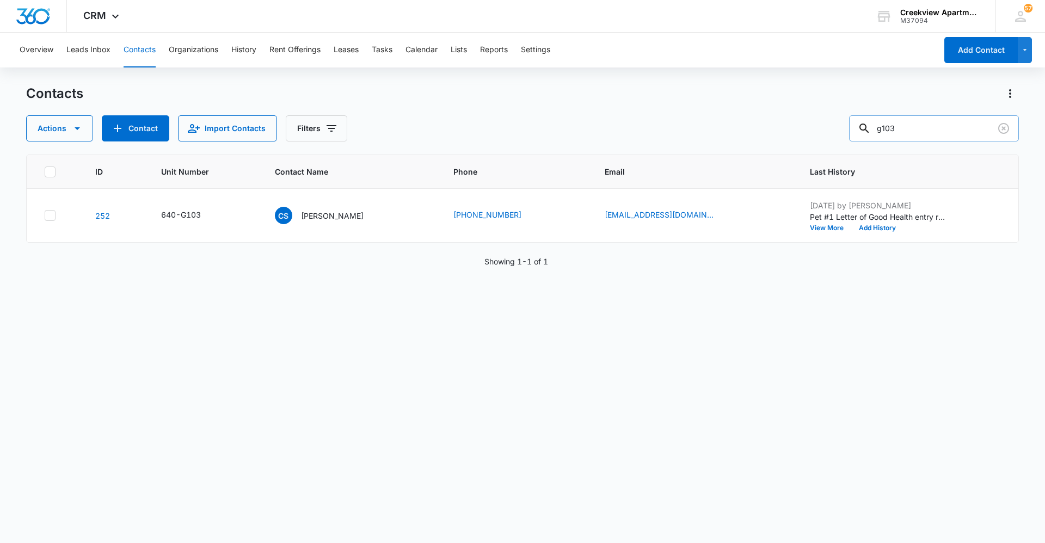
click at [913, 130] on input "g103" at bounding box center [934, 128] width 170 height 26
click at [899, 128] on input "g103" at bounding box center [934, 128] width 170 height 26
type input "g303"
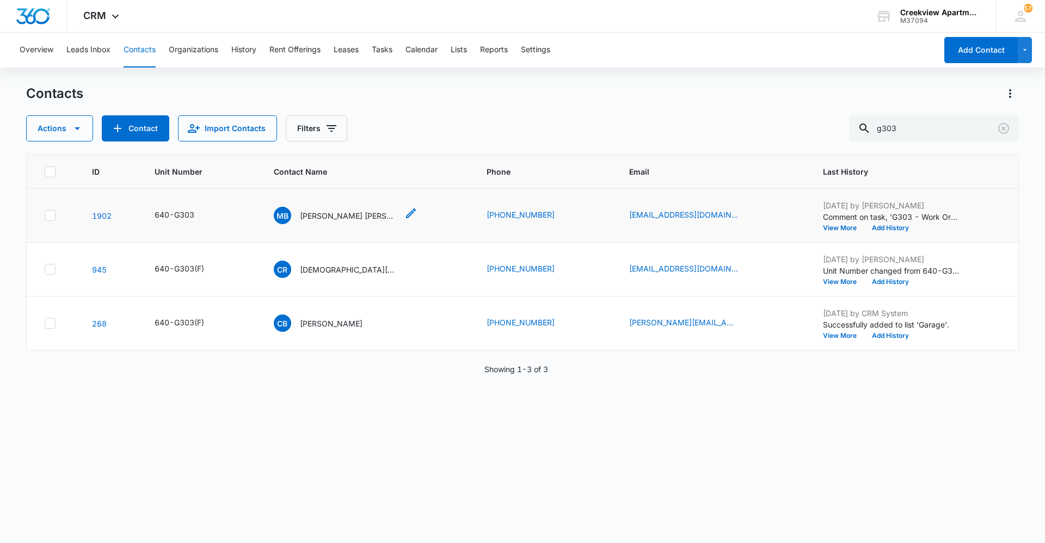
click at [324, 215] on p "[PERSON_NAME] [PERSON_NAME]" at bounding box center [349, 215] width 98 height 11
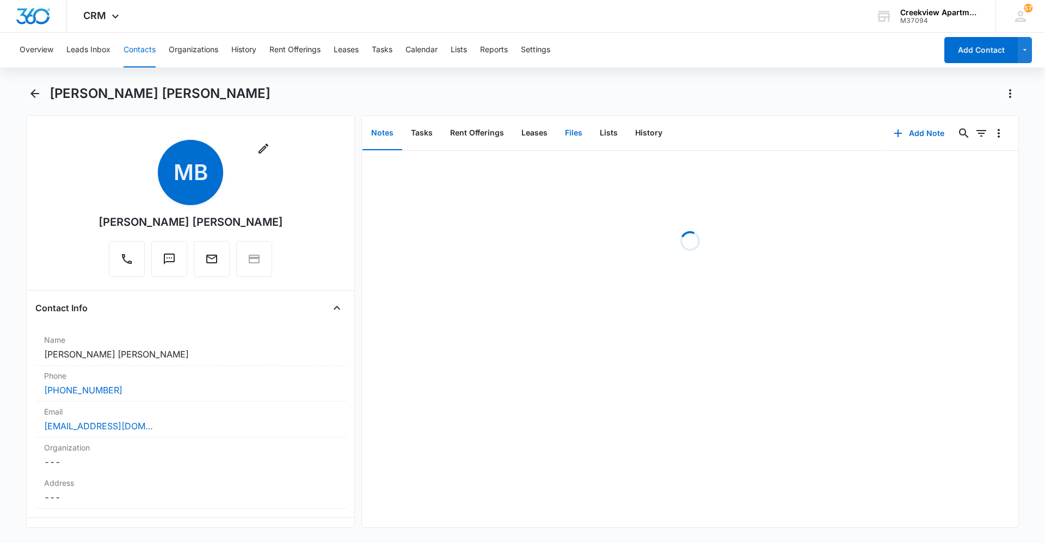
drag, startPoint x: 577, startPoint y: 141, endPoint x: 670, endPoint y: 146, distance: 93.2
click at [577, 140] on button "Files" at bounding box center [573, 133] width 35 height 34
click at [950, 143] on button "Add File" at bounding box center [955, 133] width 67 height 26
click at [955, 167] on button "Upload Files" at bounding box center [947, 168] width 83 height 16
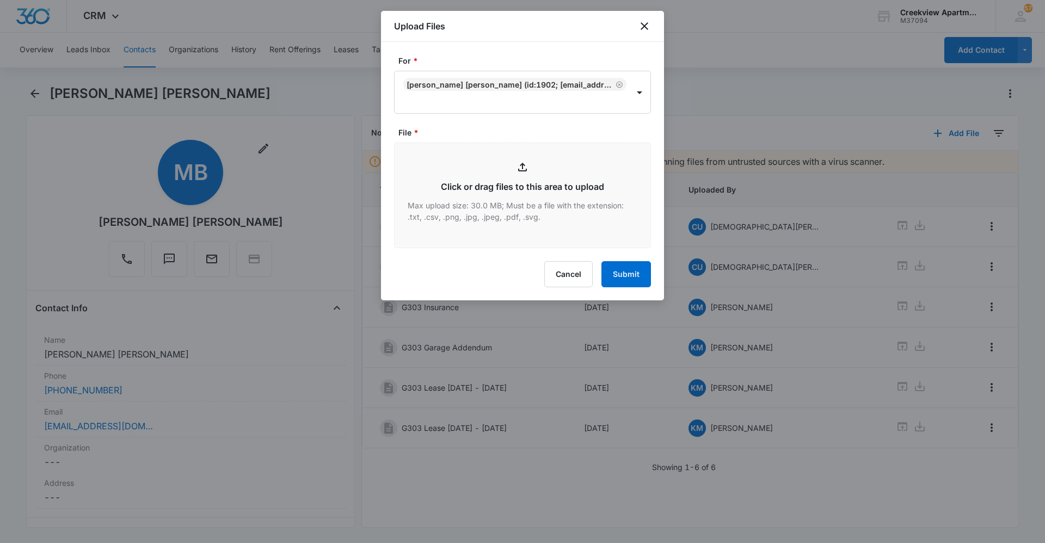
type input "C:\fakepath\G303 Insurance.pdf"
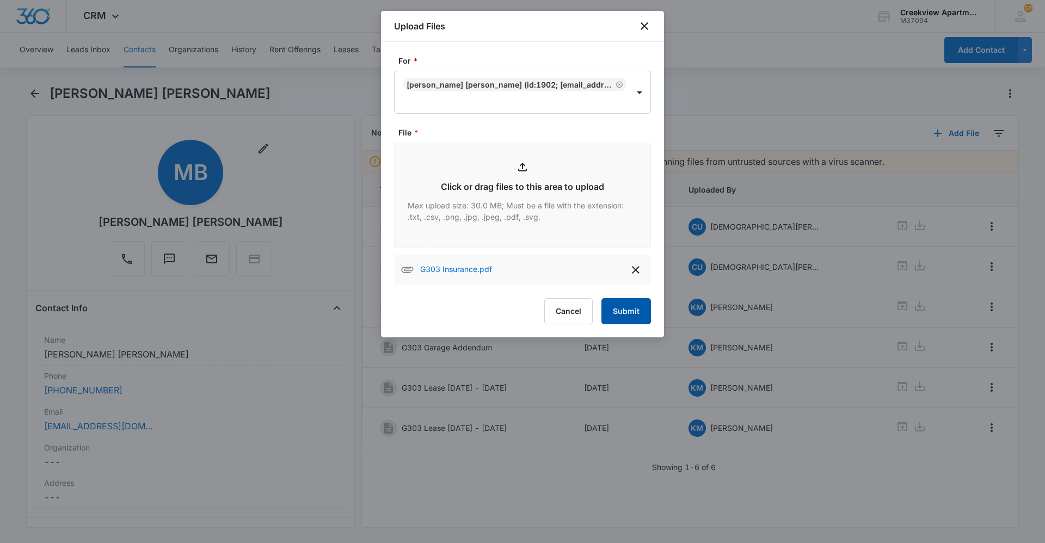
click at [627, 305] on button "Submit" at bounding box center [626, 311] width 50 height 26
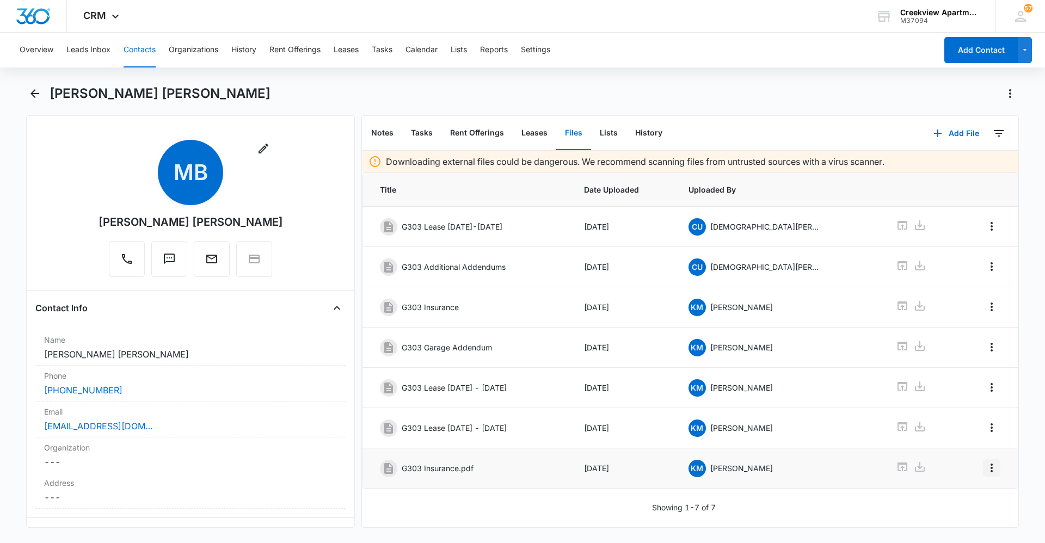
click at [985, 466] on icon "Overflow Menu" at bounding box center [991, 467] width 13 height 13
click at [973, 489] on div "Edit Delete" at bounding box center [960, 506] width 63 height 51
click at [985, 469] on icon "Overflow Menu" at bounding box center [991, 467] width 13 height 13
click at [975, 491] on button "Edit" at bounding box center [960, 498] width 62 height 16
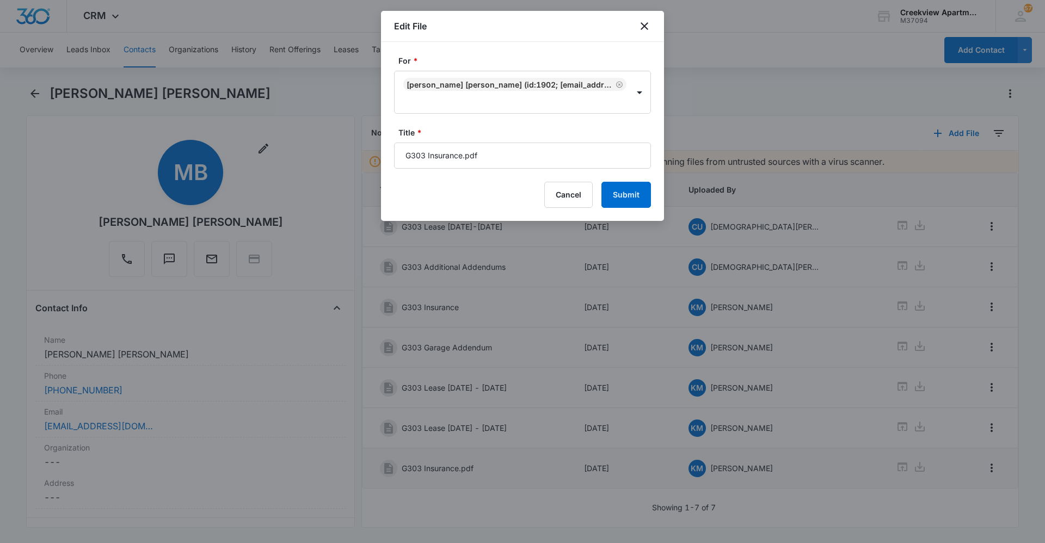
click at [566, 159] on input "G303 Insurance.pdf" at bounding box center [522, 156] width 257 height 26
type input "G303 Insurance"
click at [617, 199] on button "Submit" at bounding box center [626, 195] width 50 height 26
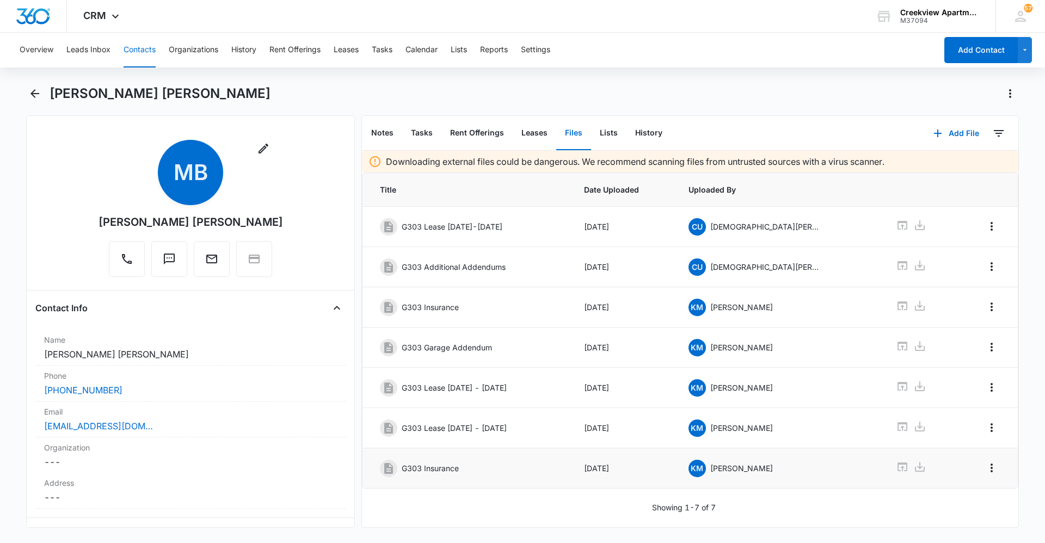
click at [139, 50] on button "Contacts" at bounding box center [139, 50] width 32 height 35
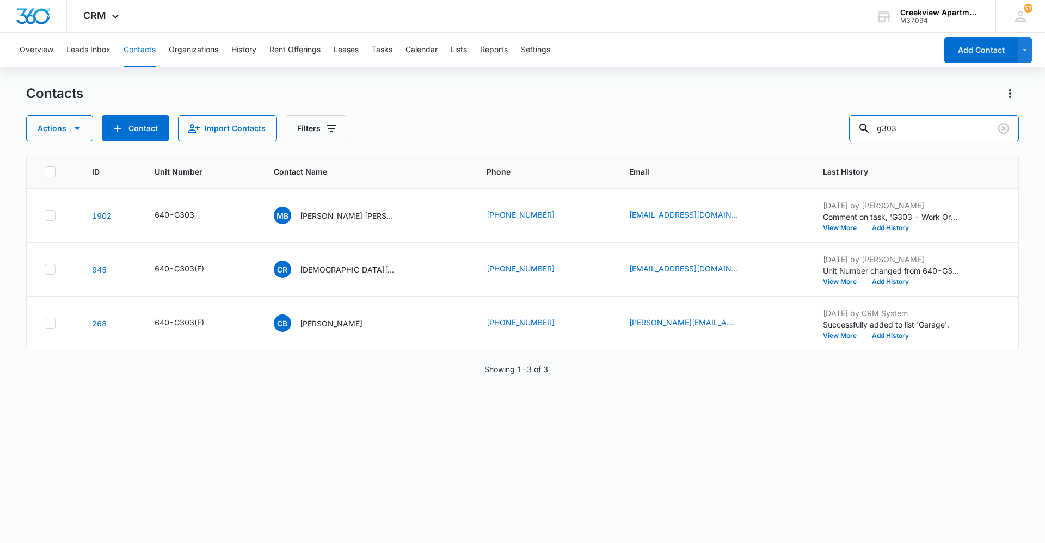
drag, startPoint x: 913, startPoint y: 133, endPoint x: 753, endPoint y: 149, distance: 160.1
click at [753, 149] on div "Contacts Actions Contact Import Contacts Filters g303 ID Unit Number Contact Na…" at bounding box center [522, 313] width 992 height 457
type input "j200"
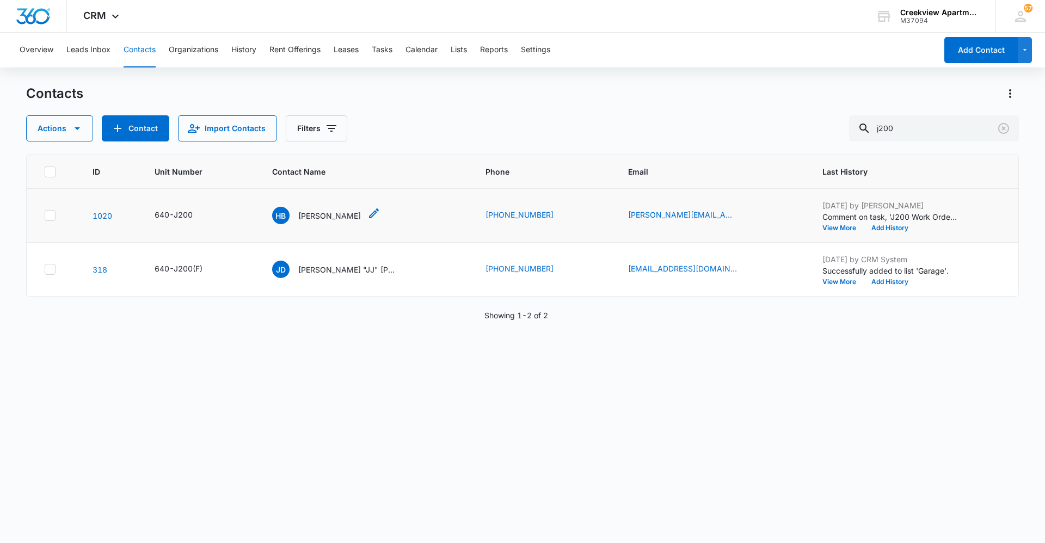
click at [326, 215] on p "[PERSON_NAME]" at bounding box center [329, 215] width 63 height 11
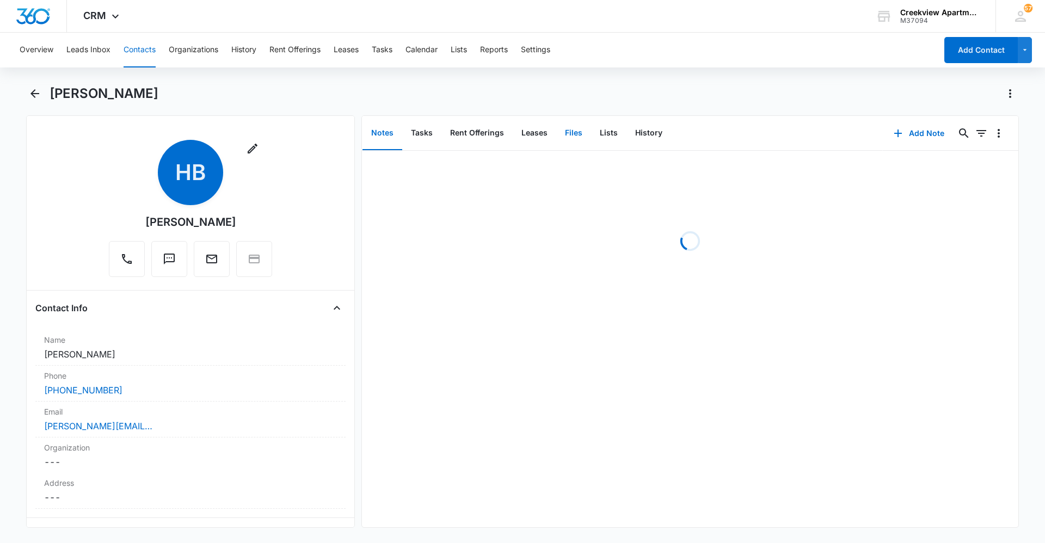
click at [580, 139] on button "Files" at bounding box center [573, 133] width 35 height 34
click at [938, 131] on button "Add File" at bounding box center [955, 133] width 67 height 26
click at [959, 170] on button "Upload Files" at bounding box center [947, 168] width 83 height 16
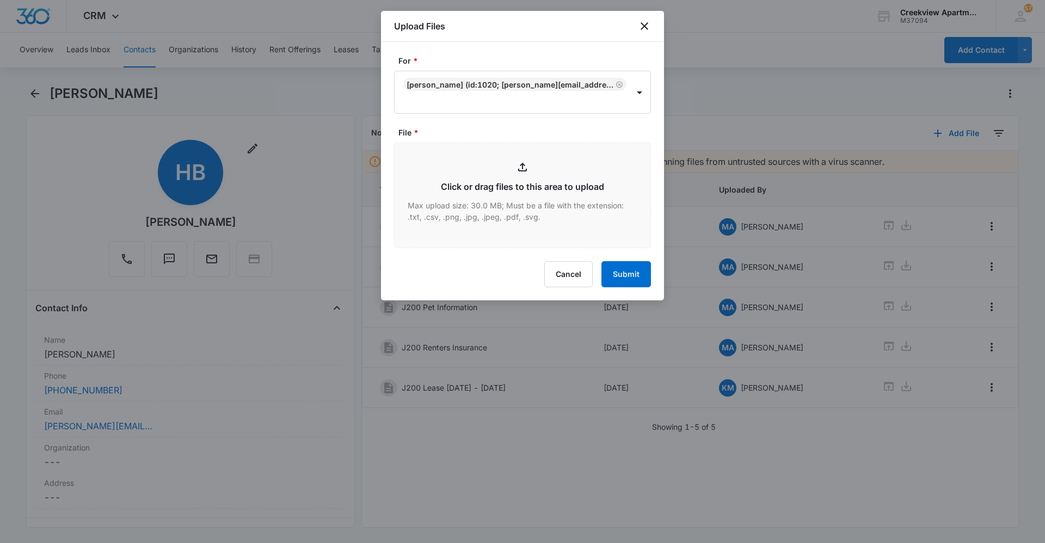
type input "C:\fakepath\J200 Lease.pdf"
click at [629, 286] on button "Submit" at bounding box center [626, 274] width 50 height 26
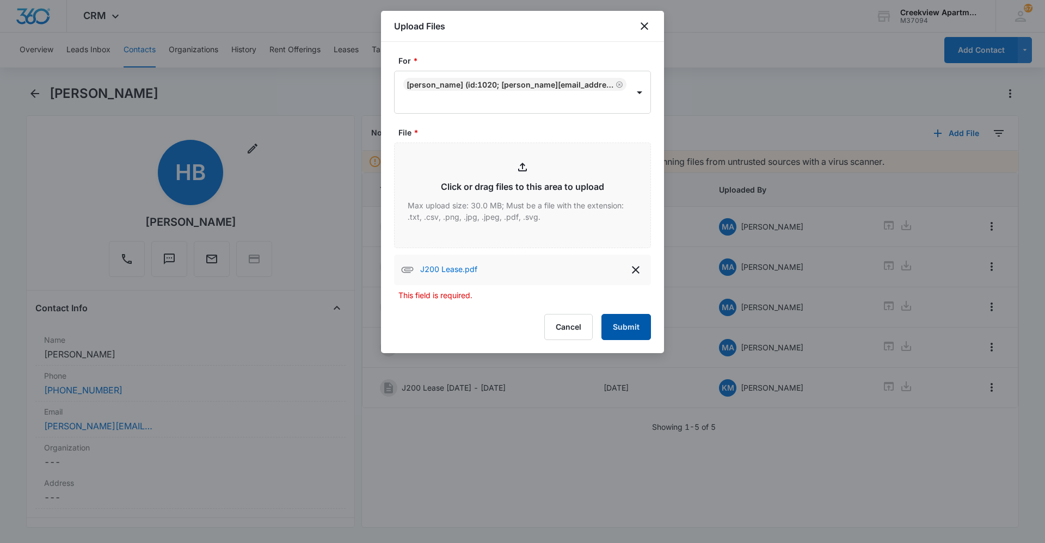
click at [632, 328] on button "Submit" at bounding box center [626, 327] width 50 height 26
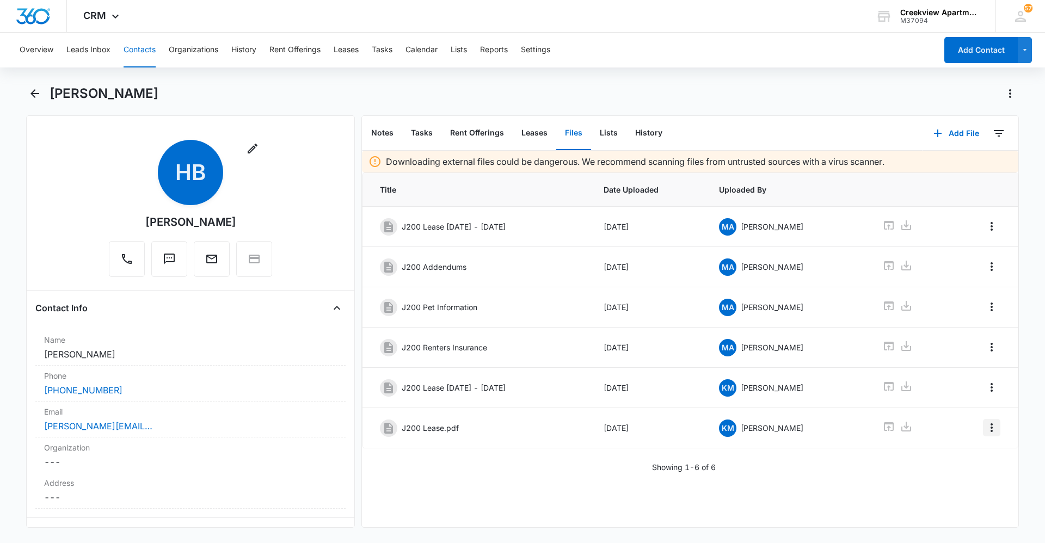
click at [986, 426] on icon "Overflow Menu" at bounding box center [991, 427] width 13 height 13
click at [972, 455] on button "Edit" at bounding box center [960, 458] width 62 height 16
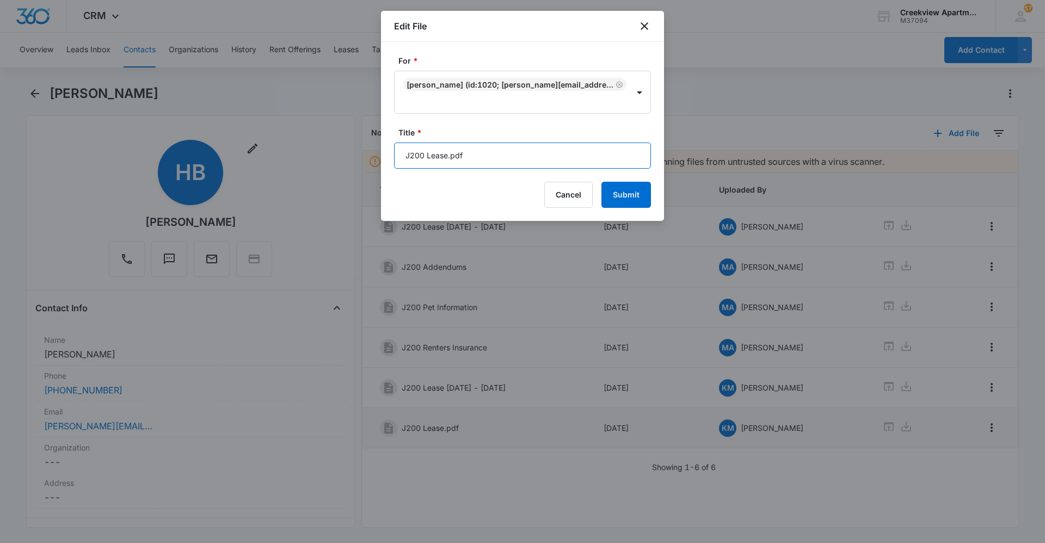
click at [505, 150] on input "J200 Lease.pdf" at bounding box center [522, 156] width 257 height 26
drag, startPoint x: 448, startPoint y: 154, endPoint x: 538, endPoint y: 157, distance: 89.3
click at [538, 157] on input "J200 Lease [DATE] - [DATE]" at bounding box center [522, 156] width 257 height 26
type input "J200 Lease [DATE] - [DATE]"
click at [625, 201] on button "Submit" at bounding box center [626, 195] width 50 height 26
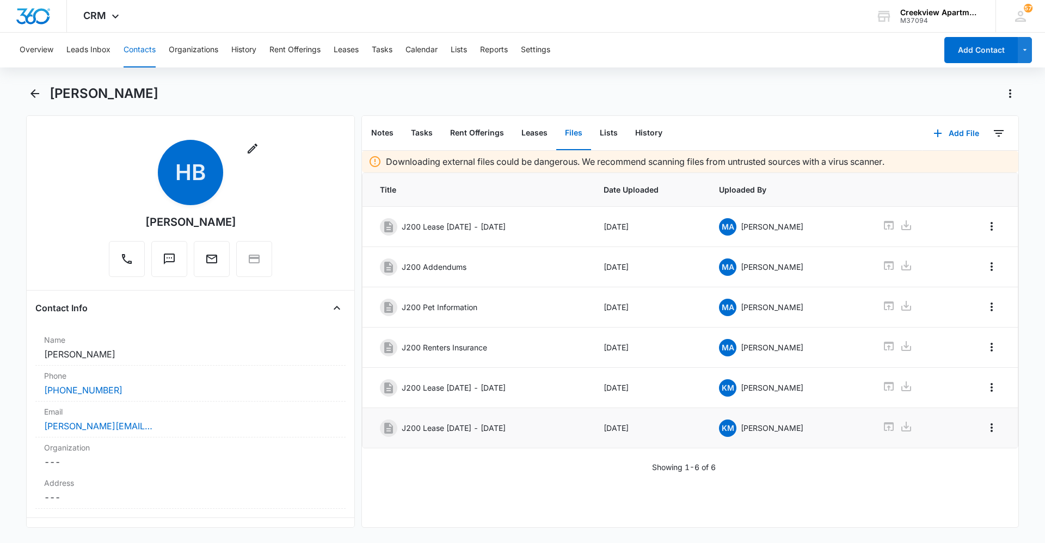
click at [138, 57] on button "Contacts" at bounding box center [139, 50] width 32 height 35
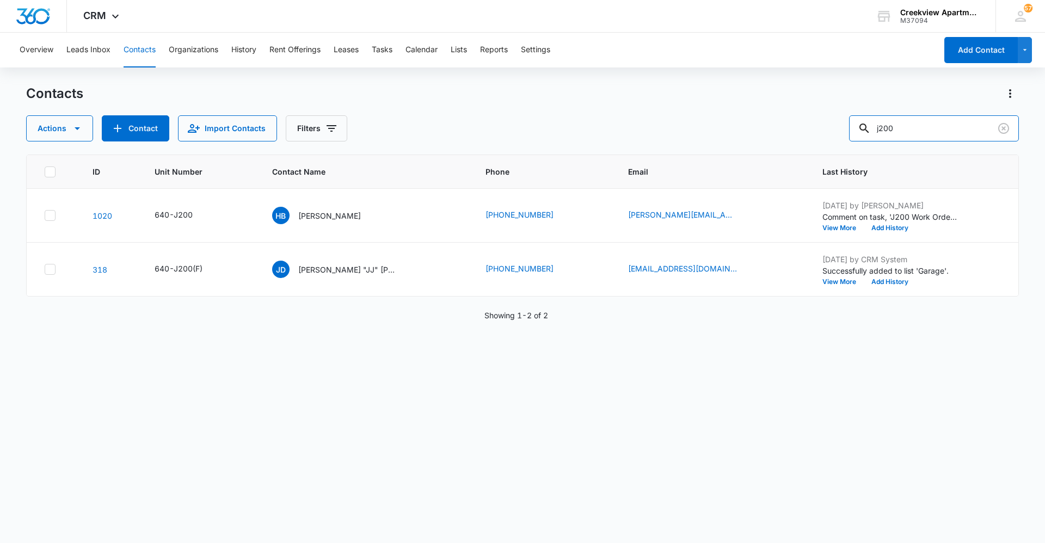
drag, startPoint x: 909, startPoint y: 129, endPoint x: 839, endPoint y: 113, distance: 71.4
click at [851, 122] on div "Actions Contact Import Contacts Filters j200" at bounding box center [522, 128] width 992 height 26
type input "l200"
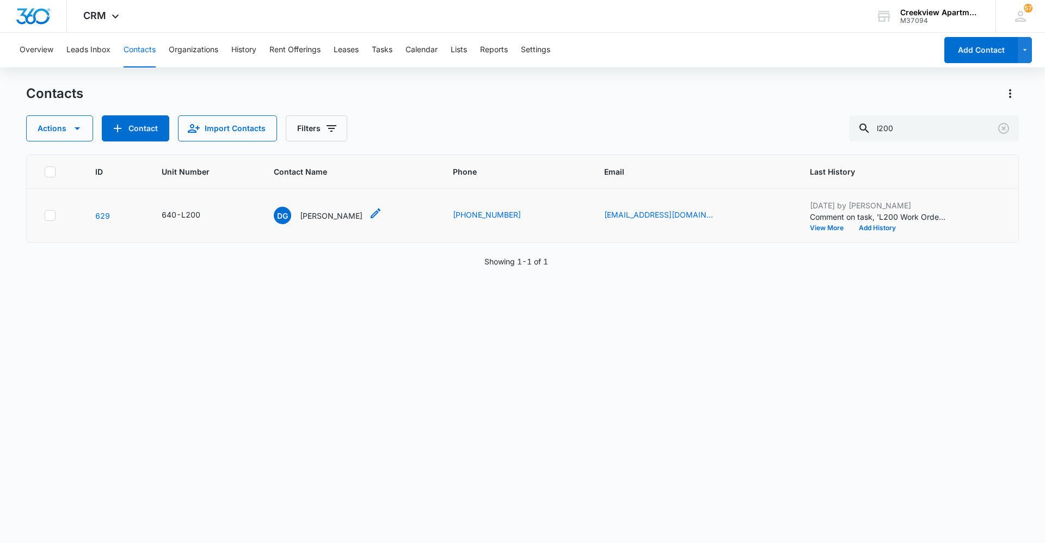
click at [332, 214] on p "[PERSON_NAME]" at bounding box center [331, 215] width 63 height 11
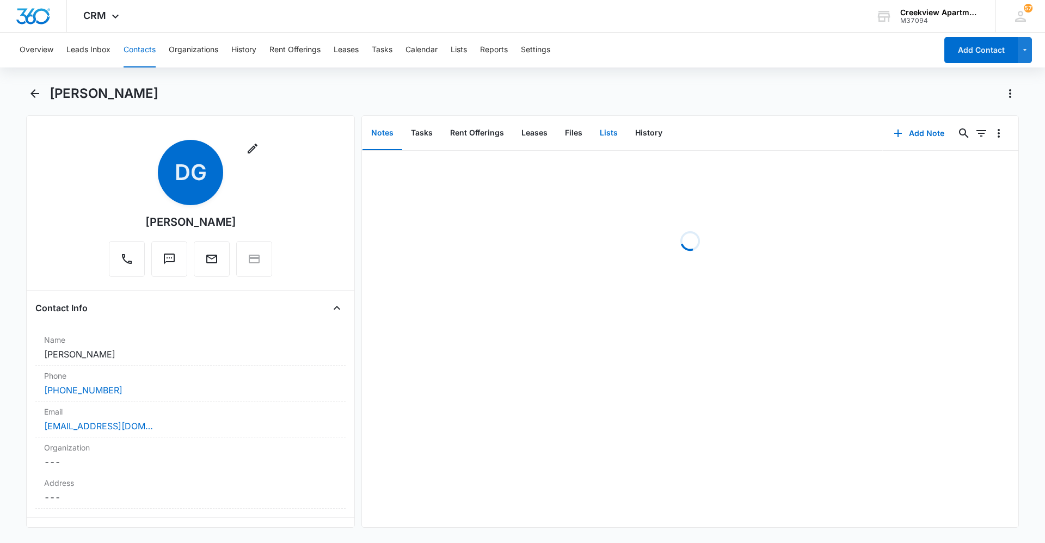
click at [591, 137] on button "Lists" at bounding box center [608, 133] width 35 height 34
click at [578, 134] on button "Files" at bounding box center [573, 133] width 35 height 34
click at [947, 133] on button "Add File" at bounding box center [955, 133] width 67 height 26
click at [949, 165] on div "Upload Files" at bounding box center [941, 168] width 44 height 8
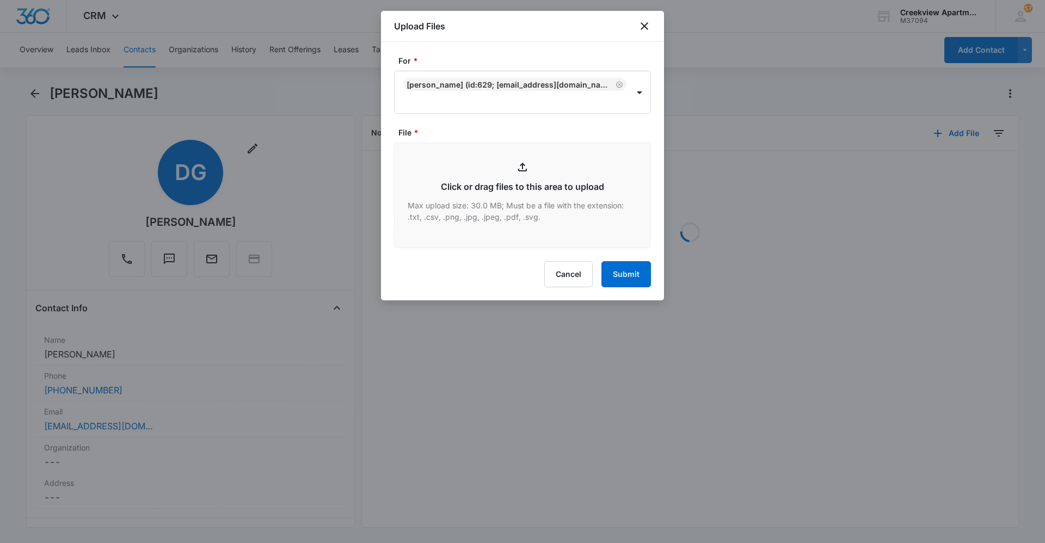
type input "C:\fakepath\L200 Lease and Animal Addendum.pdf"
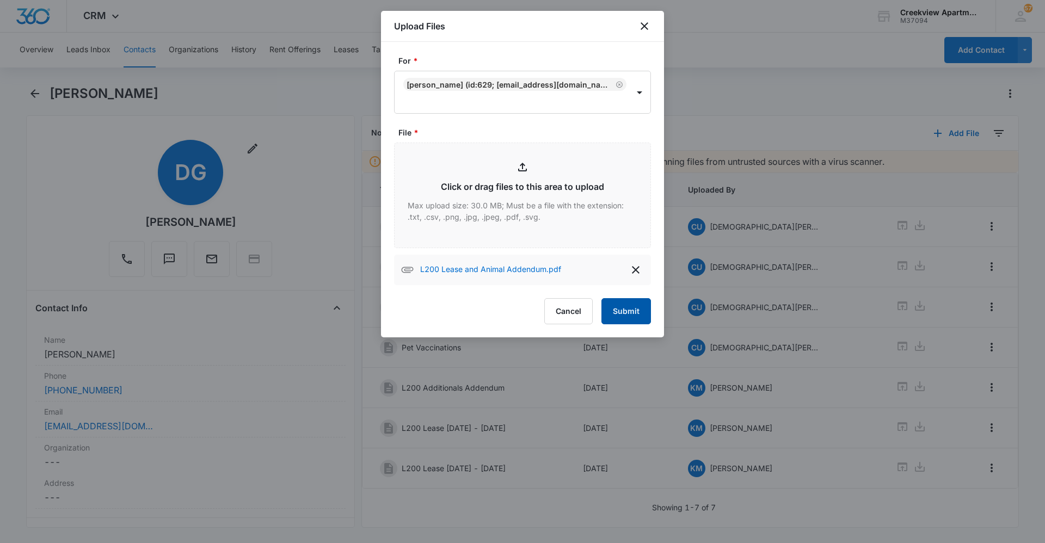
click at [633, 276] on button "delete" at bounding box center [635, 269] width 17 height 17
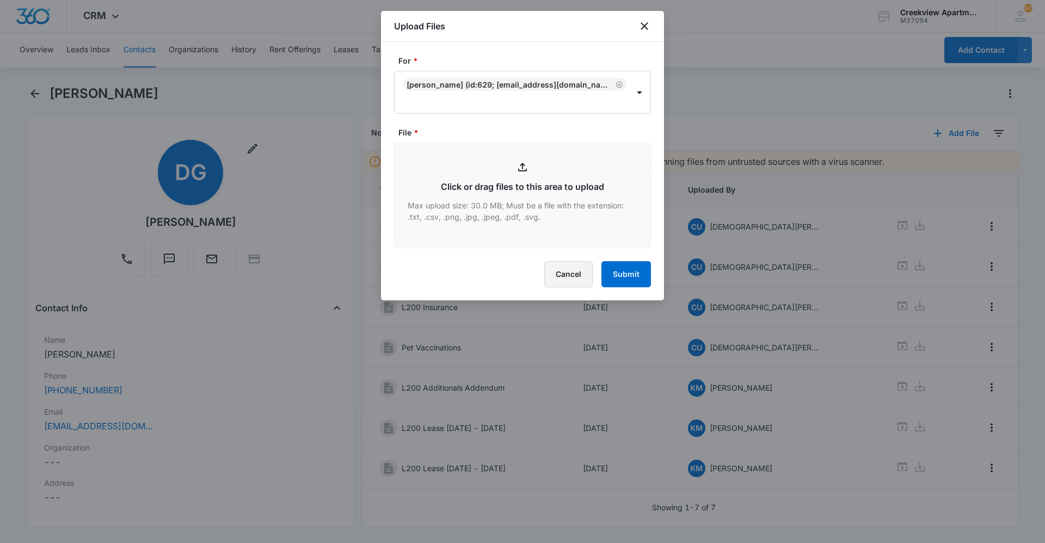
click at [565, 273] on button "Cancel" at bounding box center [568, 274] width 48 height 26
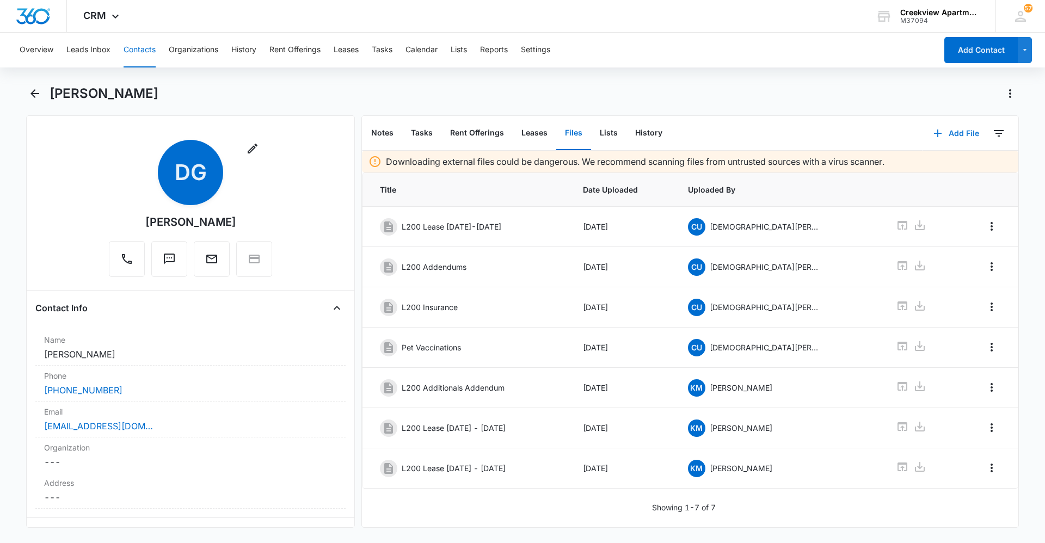
click at [940, 138] on button "Add File" at bounding box center [955, 133] width 67 height 26
click at [944, 170] on div "Upload Files" at bounding box center [941, 168] width 44 height 8
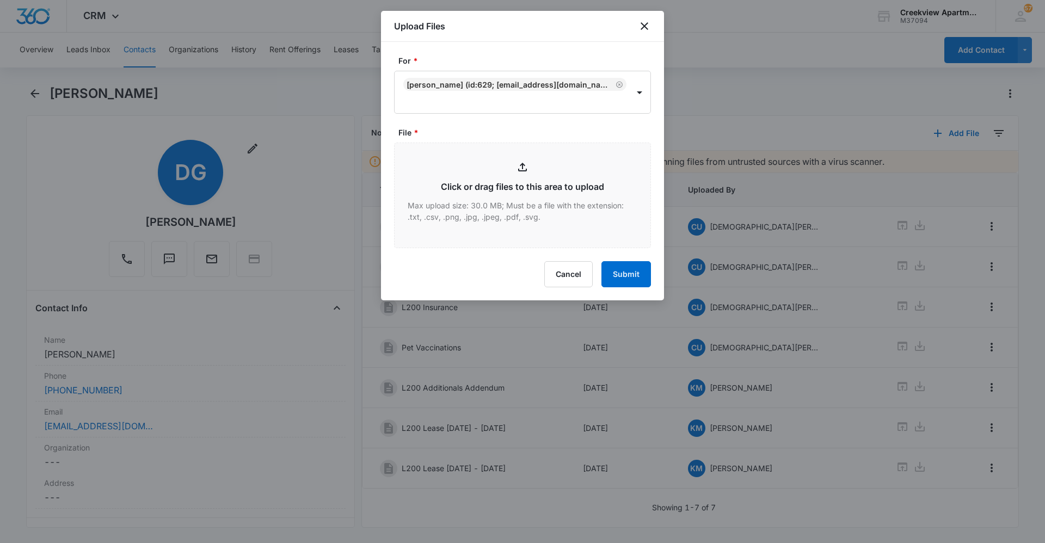
type input "C:\fakepath\L200 Lease and Animal Addendum.pdf"
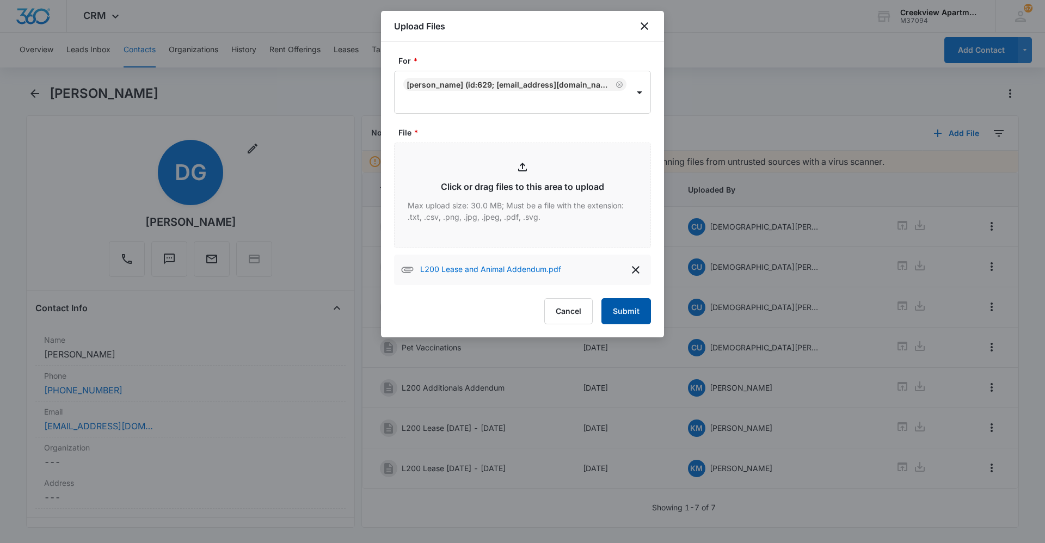
click at [619, 307] on button "Submit" at bounding box center [626, 311] width 50 height 26
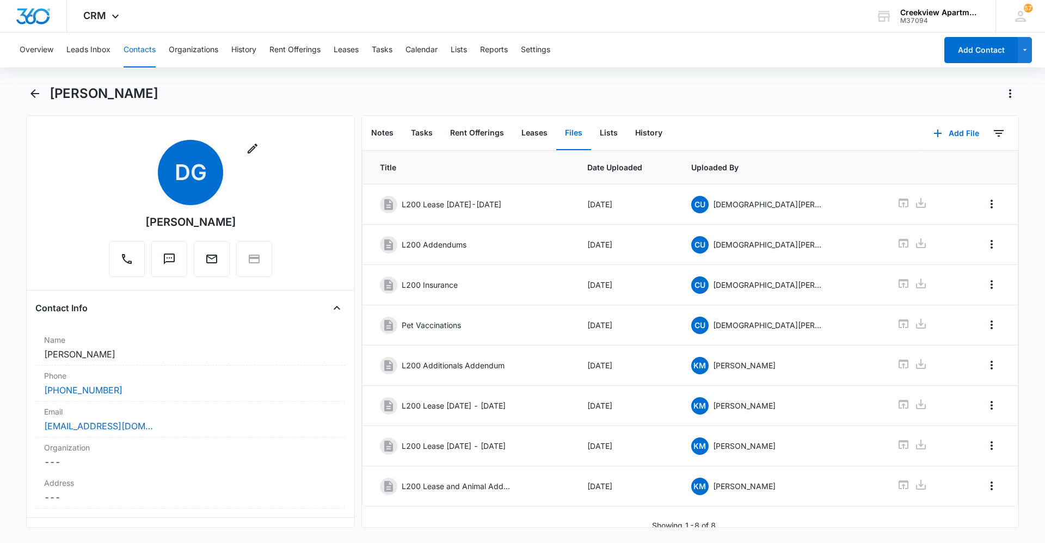
scroll to position [34, 0]
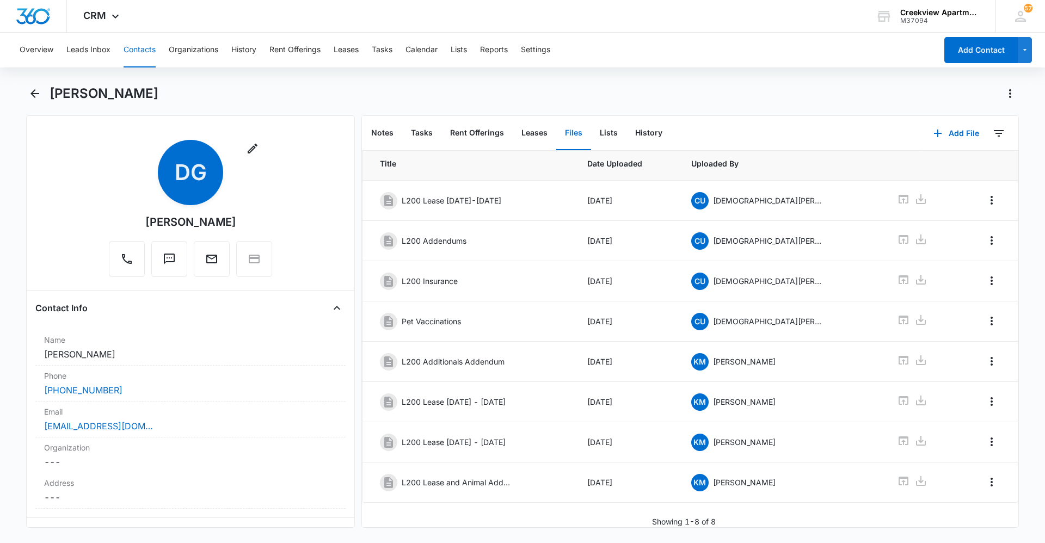
click at [983, 500] on div "Downloading external files could be dangerous. We recommend scanning files from…" at bounding box center [690, 326] width 656 height 403
click at [986, 475] on icon "Overflow Menu" at bounding box center [991, 481] width 13 height 13
click at [972, 498] on button "Edit" at bounding box center [960, 504] width 62 height 16
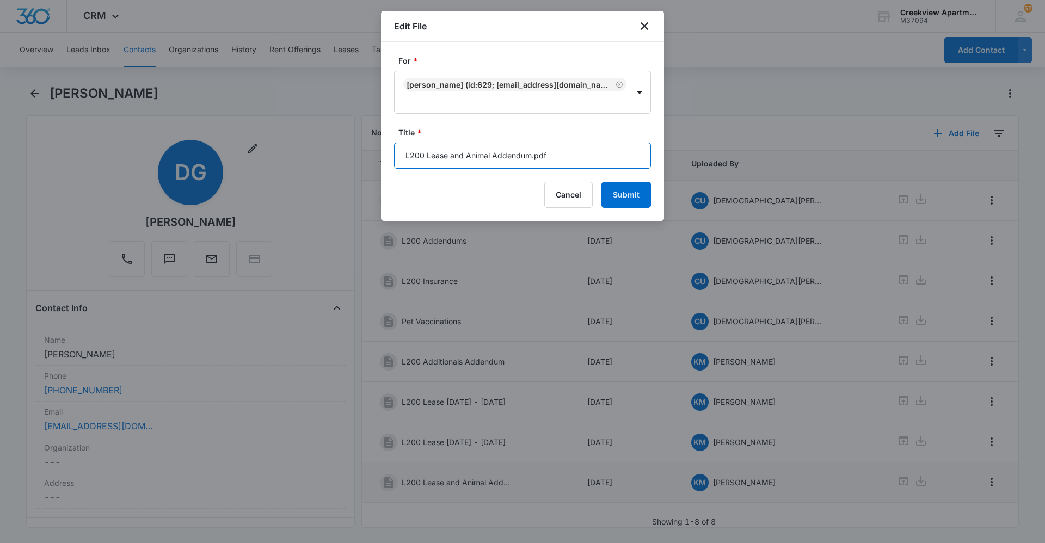
drag, startPoint x: 448, startPoint y: 159, endPoint x: 698, endPoint y: 159, distance: 249.7
click at [698, 157] on body "CRM Apps Reputation Websites Forms CRM Email Social Content Ads Intelligence Fi…" at bounding box center [522, 271] width 1045 height 543
paste input "[DATE] - [DATE]"
type input "L200 Lease [DATE] - [DATE]"
click at [624, 195] on button "Submit" at bounding box center [626, 195] width 50 height 26
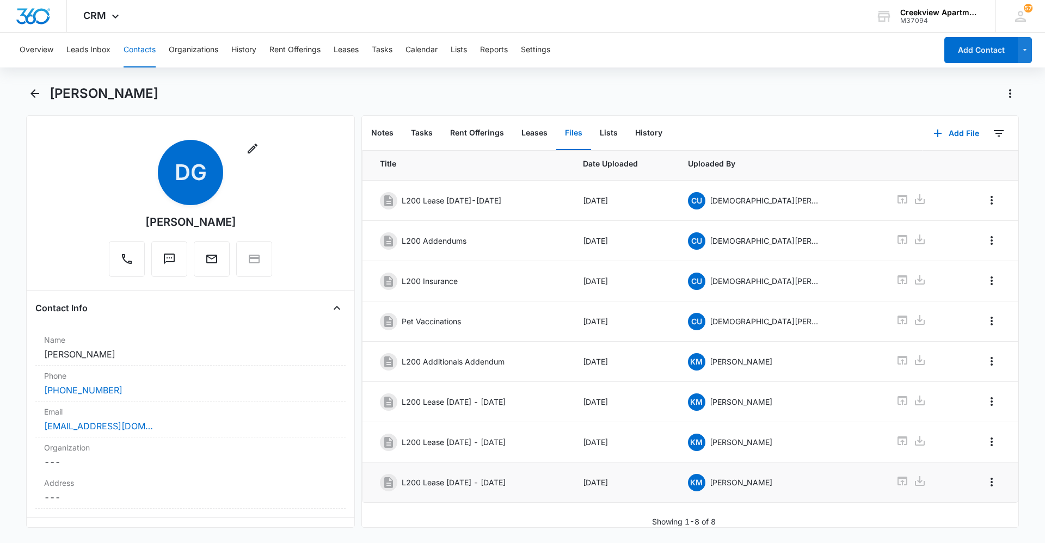
click at [136, 41] on button "Contacts" at bounding box center [139, 50] width 32 height 35
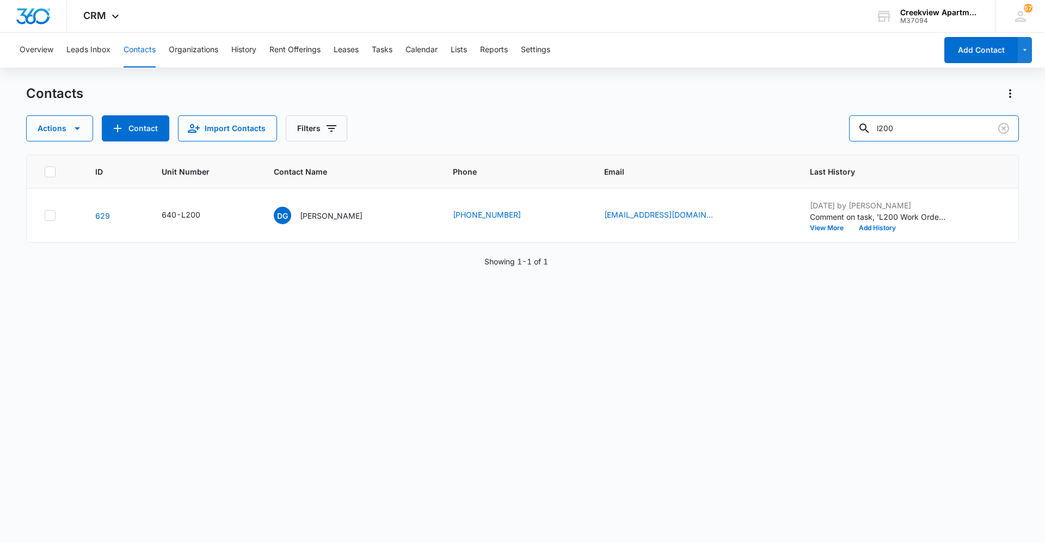
drag, startPoint x: 901, startPoint y: 122, endPoint x: 831, endPoint y: 132, distance: 70.2
click at [831, 132] on div "Actions Contact Import Contacts Filters l200" at bounding box center [522, 128] width 992 height 26
type input "f203"
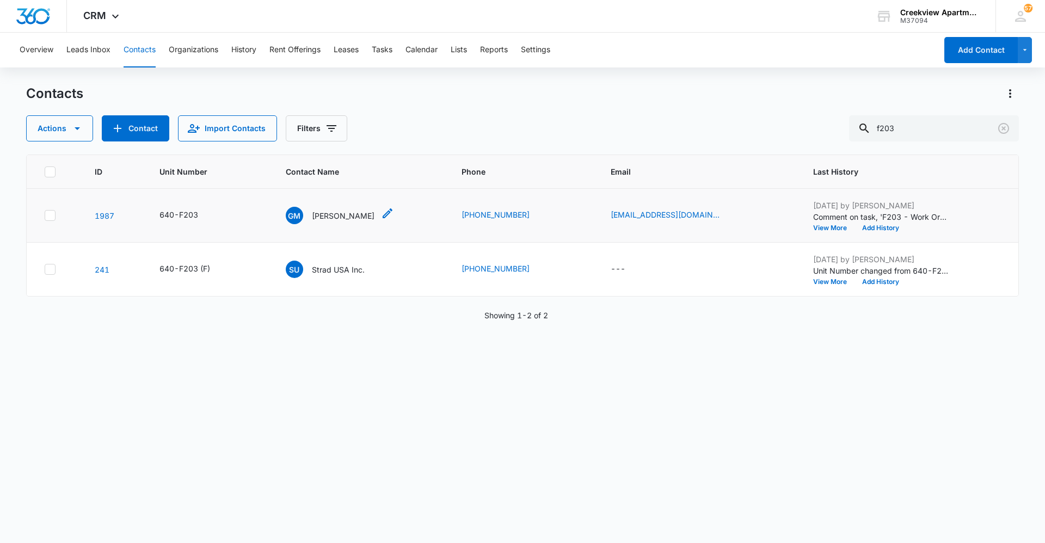
click at [361, 223] on div "GM [PERSON_NAME]" at bounding box center [330, 215] width 89 height 17
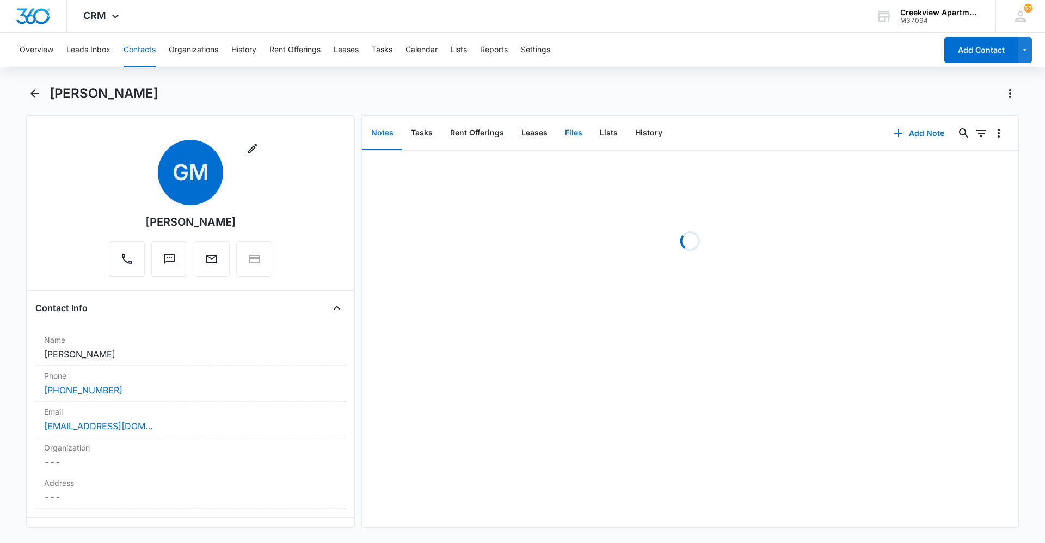
click at [569, 146] on button "Files" at bounding box center [573, 133] width 35 height 34
click at [934, 133] on icon "button" at bounding box center [938, 133] width 8 height 8
click at [934, 166] on div "Upload Files" at bounding box center [941, 168] width 44 height 8
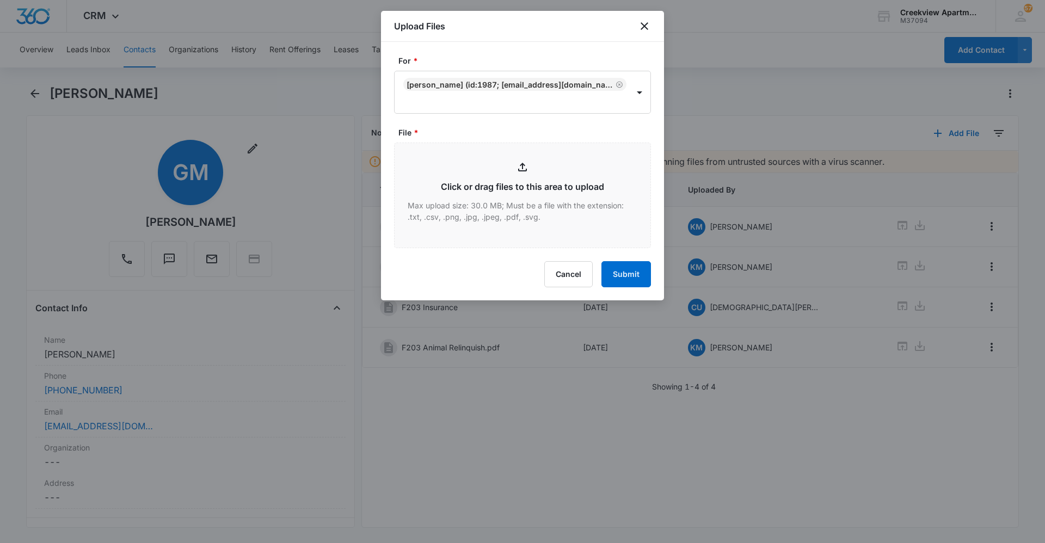
type input "C:\fakepath\F203 Lease.pdf"
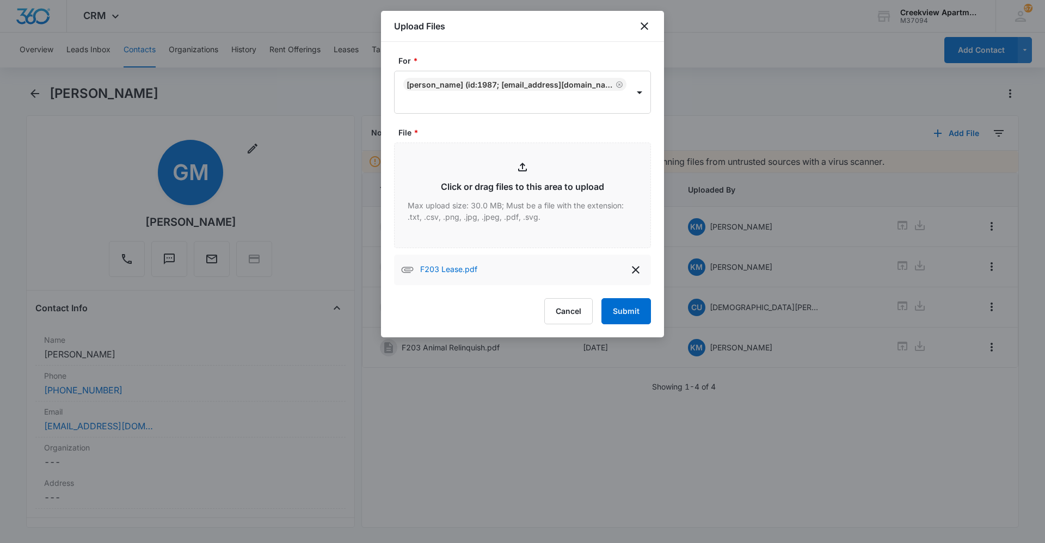
click at [632, 329] on div "For * [PERSON_NAME] (ID:1987; [EMAIL_ADDRESS][DOMAIN_NAME]; 9706462818) File * …" at bounding box center [522, 189] width 283 height 295
click at [636, 322] on button "Submit" at bounding box center [626, 311] width 50 height 26
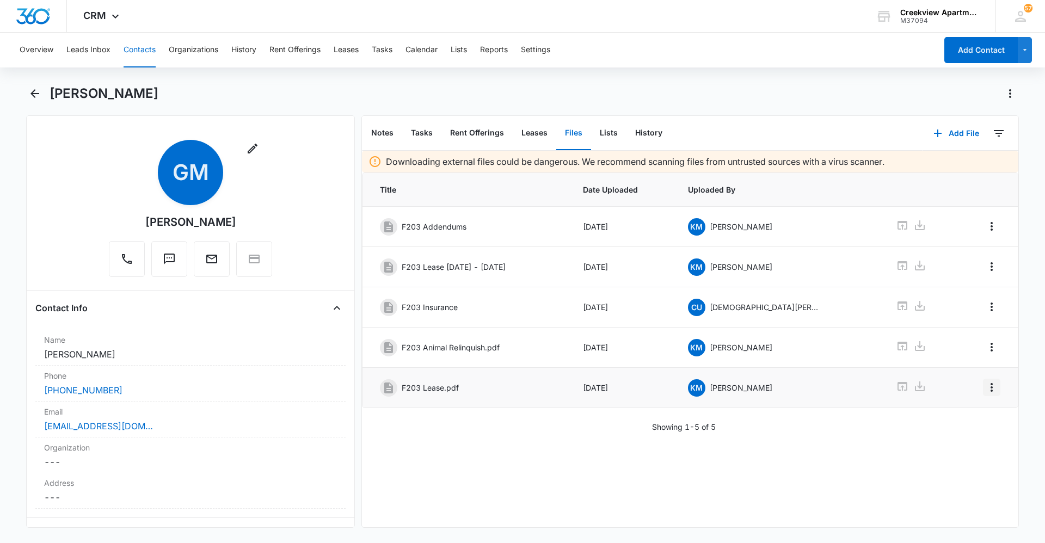
click at [985, 390] on icon "Overflow Menu" at bounding box center [991, 387] width 13 height 13
click at [971, 415] on button "Edit" at bounding box center [960, 418] width 62 height 16
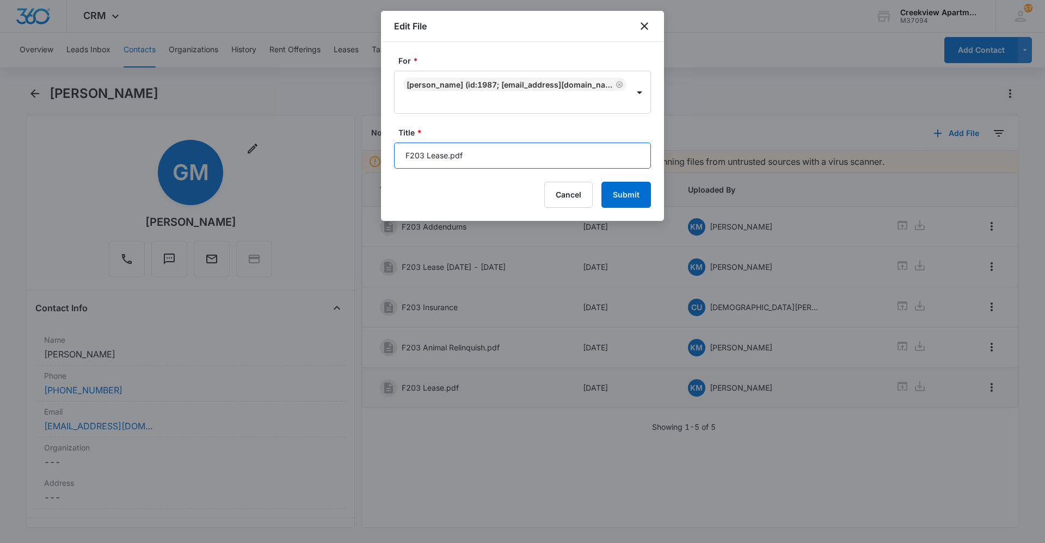
drag, startPoint x: 449, startPoint y: 160, endPoint x: 547, endPoint y: 158, distance: 97.9
click at [536, 154] on input "F203 Lease.pdf" at bounding box center [522, 156] width 257 height 26
paste input "[DATE] - [DATE]"
type input "F203 Lease [DATE] - [DATE]"
click at [601, 182] on button "Submit" at bounding box center [626, 195] width 50 height 26
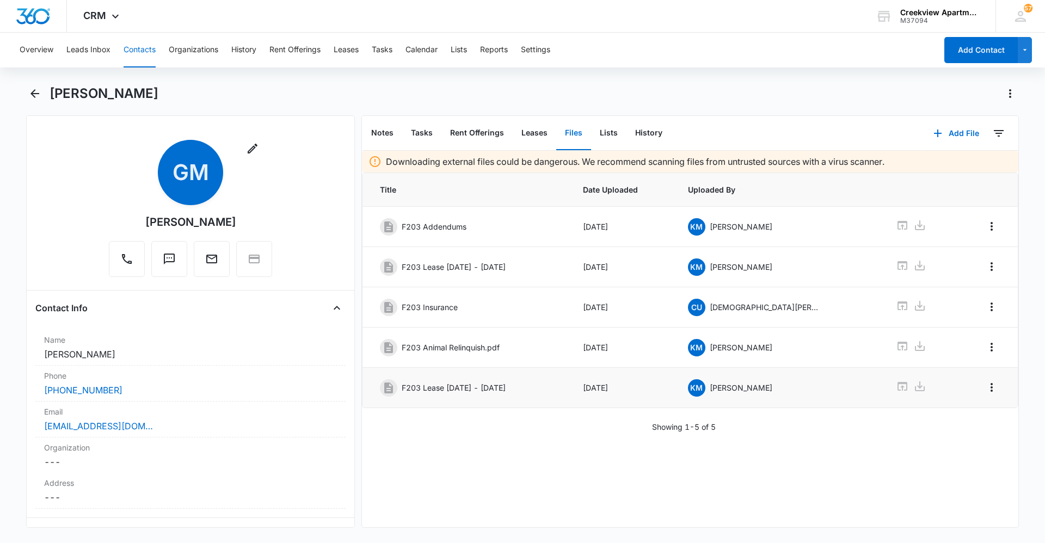
click at [590, 495] on div "Downloading external files could be dangerous. We recommend scanning files from…" at bounding box center [690, 339] width 656 height 376
click at [132, 47] on button "Contacts" at bounding box center [139, 50] width 32 height 35
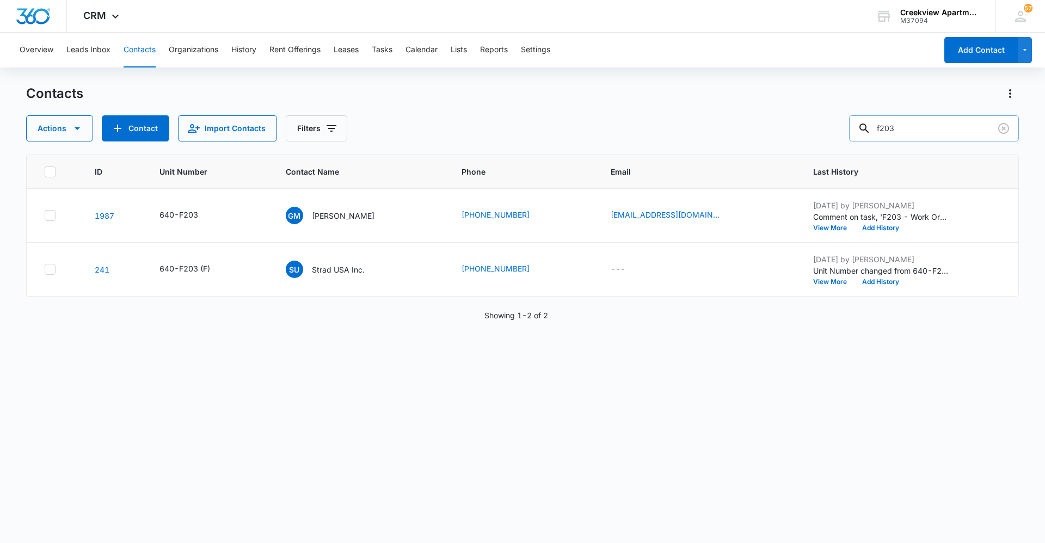
drag, startPoint x: 936, startPoint y: 131, endPoint x: 864, endPoint y: 129, distance: 71.8
click at [864, 129] on input "f203" at bounding box center [934, 128] width 170 height 26
type input "q103"
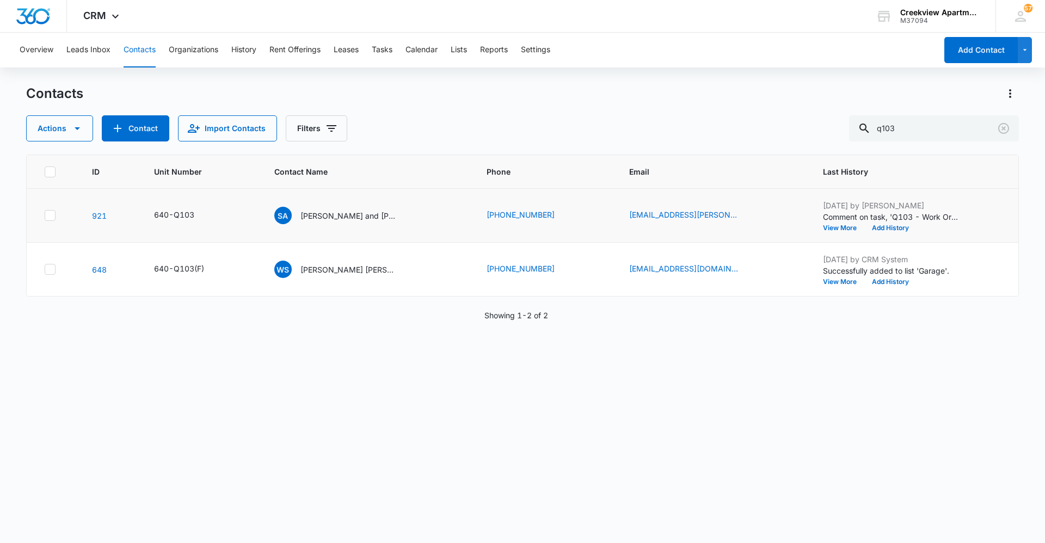
drag, startPoint x: 327, startPoint y: 212, endPoint x: 362, endPoint y: 230, distance: 39.7
click at [327, 212] on p "[PERSON_NAME] and [PERSON_NAME]" at bounding box center [349, 215] width 98 height 11
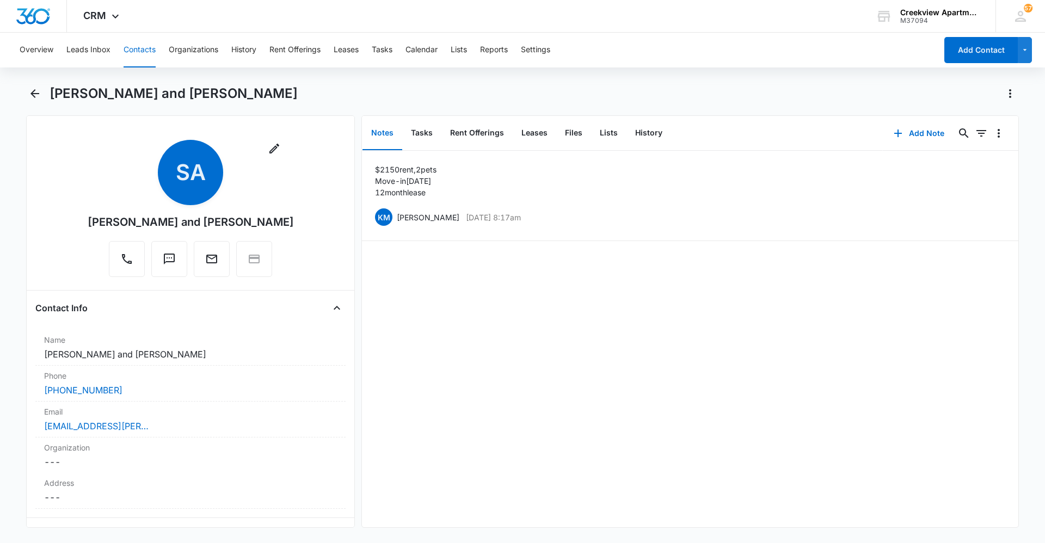
click at [1020, 304] on main "[PERSON_NAME] and [PERSON_NAME] Remove [PERSON_NAME] and [PERSON_NAME] Contact …" at bounding box center [522, 313] width 1045 height 456
click at [620, 506] on div "$2150 rent, 2 pets Move-in [DATE] 12 month lease KM [PERSON_NAME] [DATE] 8:17am…" at bounding box center [690, 339] width 656 height 376
click at [750, 473] on div "$2150 rent, 2 pets Move-in [DATE] 12 month lease KM [PERSON_NAME] [DATE] 8:17am…" at bounding box center [690, 339] width 656 height 376
